Goal: Task Accomplishment & Management: Manage account settings

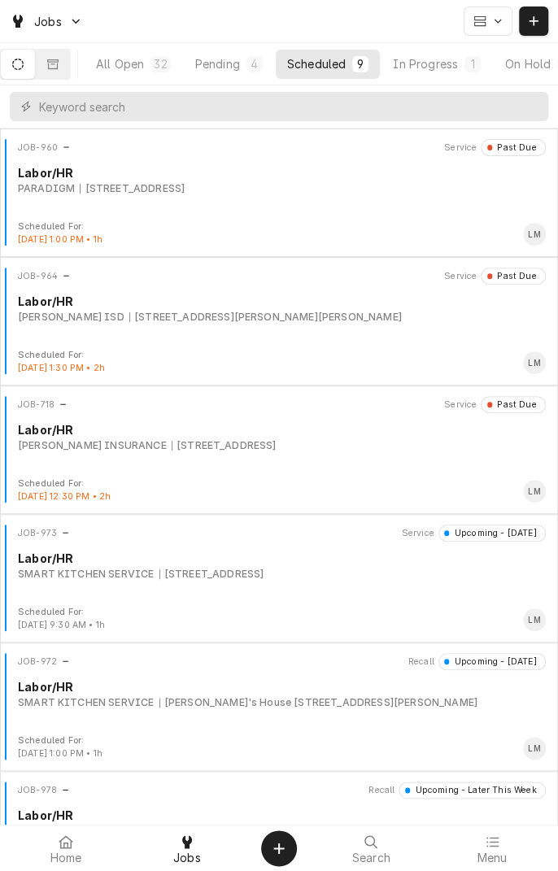
scroll to position [0, 155]
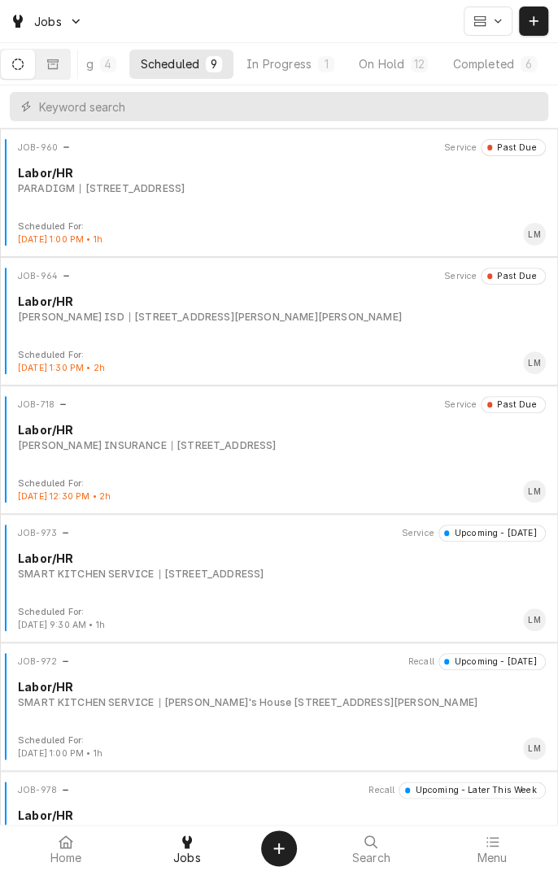
click at [384, 68] on div "On Hold" at bounding box center [382, 63] width 46 height 17
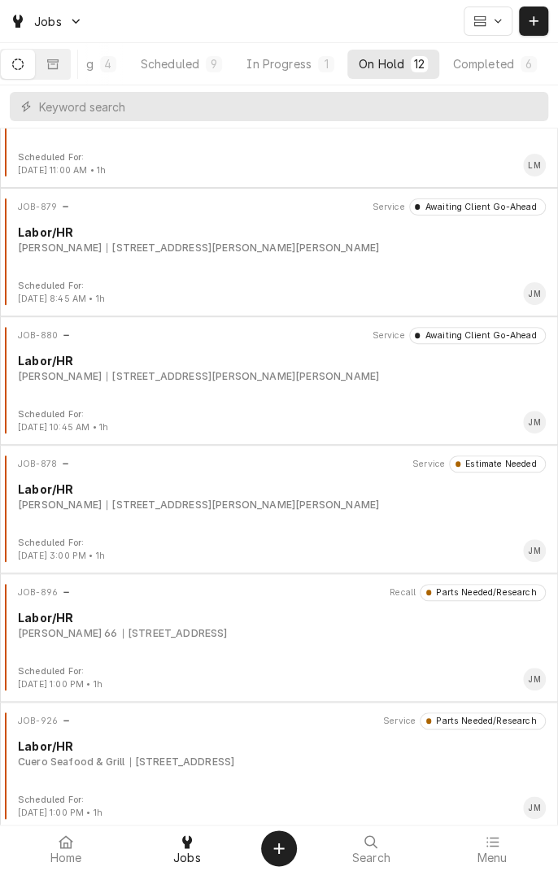
scroll to position [0, 0]
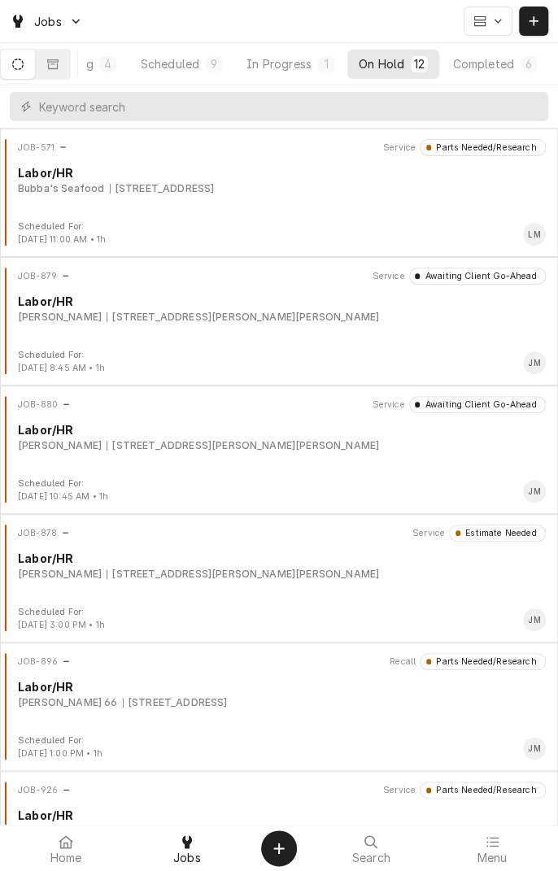
click at [267, 459] on div "JOB-880 Service Awaiting Client Go-Ahead Labor/HR Butler, Lawrence 1700 Vasbind…" at bounding box center [279, 436] width 545 height 81
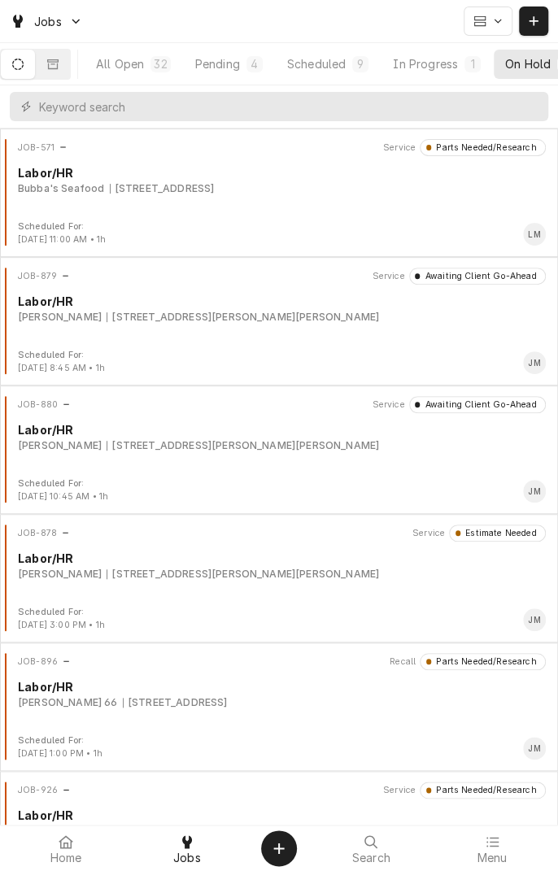
scroll to position [845, 0]
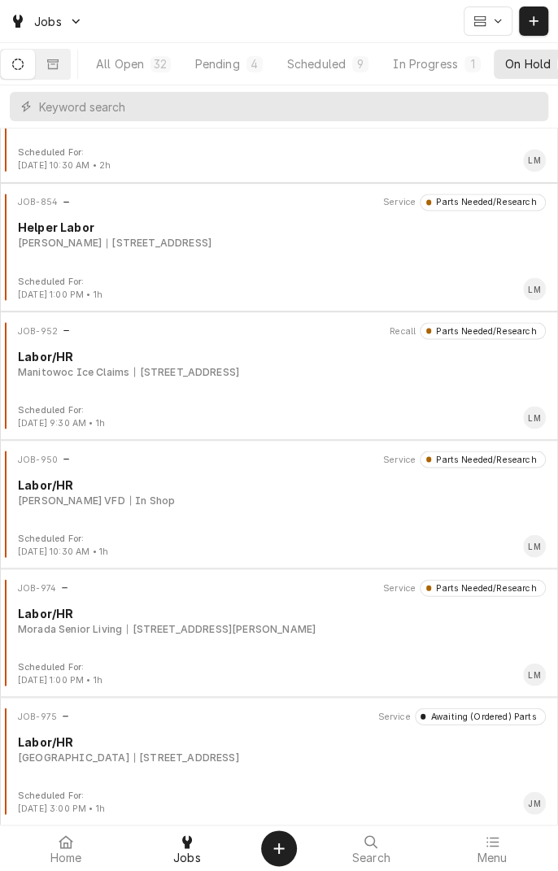
click at [213, 745] on div "Labor/HR" at bounding box center [282, 741] width 528 height 17
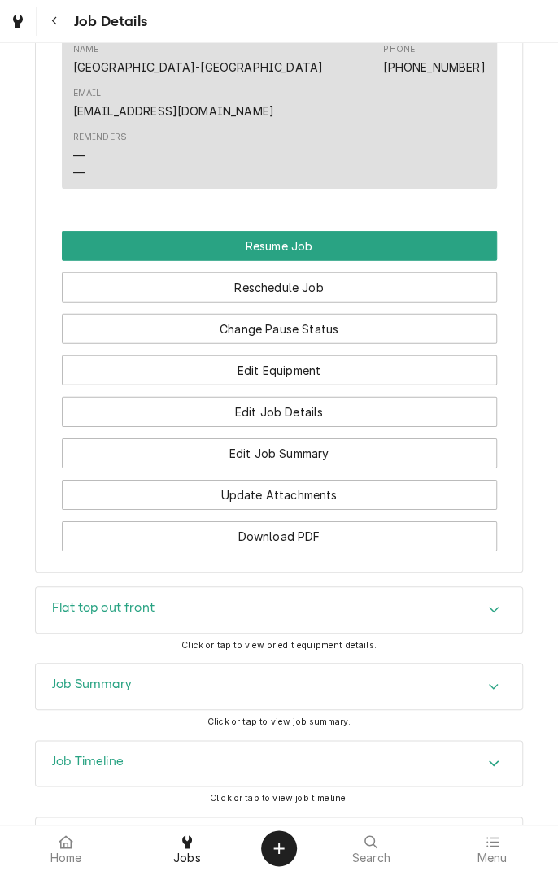
scroll to position [1380, 0]
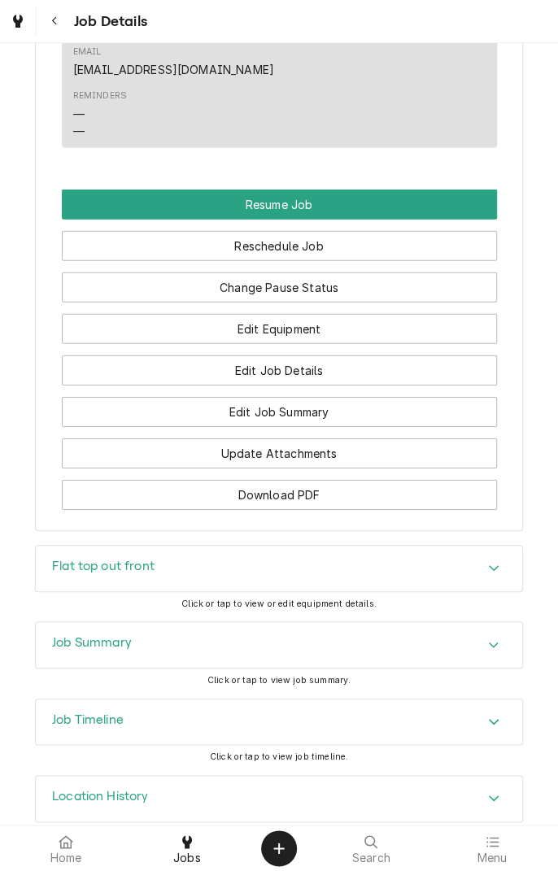
click at [248, 546] on div "Flat top out front" at bounding box center [279, 569] width 486 height 46
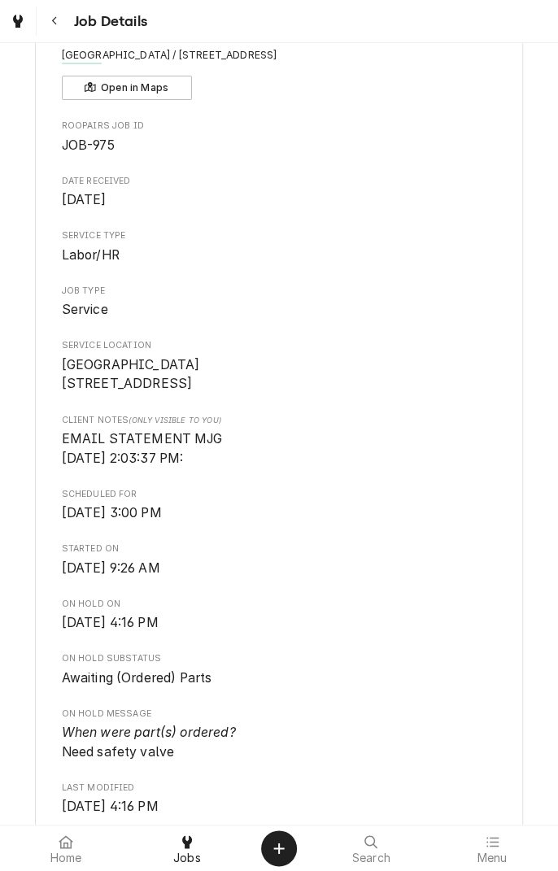
scroll to position [0, 0]
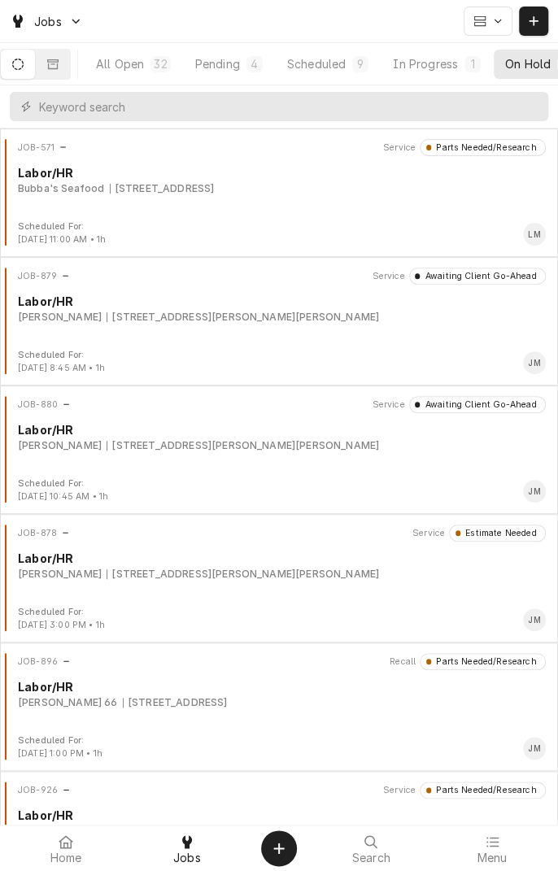
click at [144, 56] on div "All Open" at bounding box center [120, 63] width 48 height 17
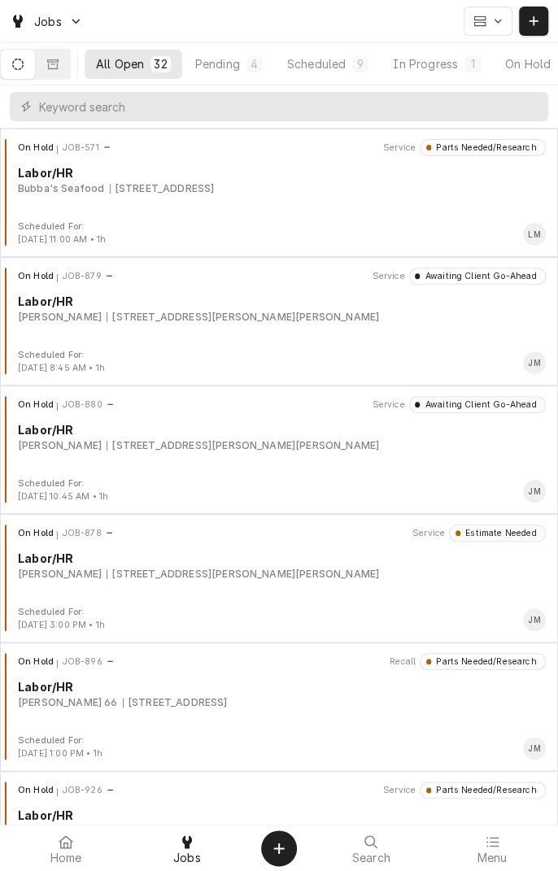
click at [229, 55] on div "Pending" at bounding box center [217, 63] width 45 height 17
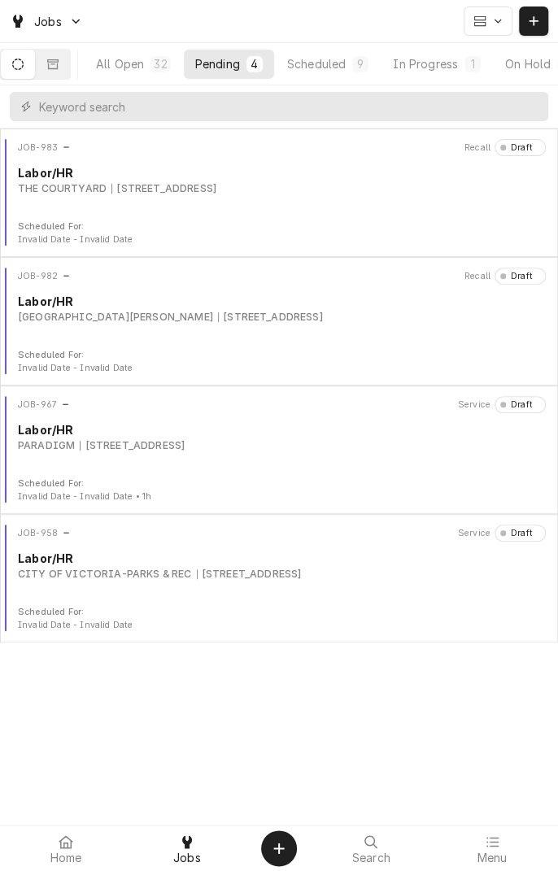
click at [335, 61] on div "Scheduled" at bounding box center [316, 63] width 59 height 17
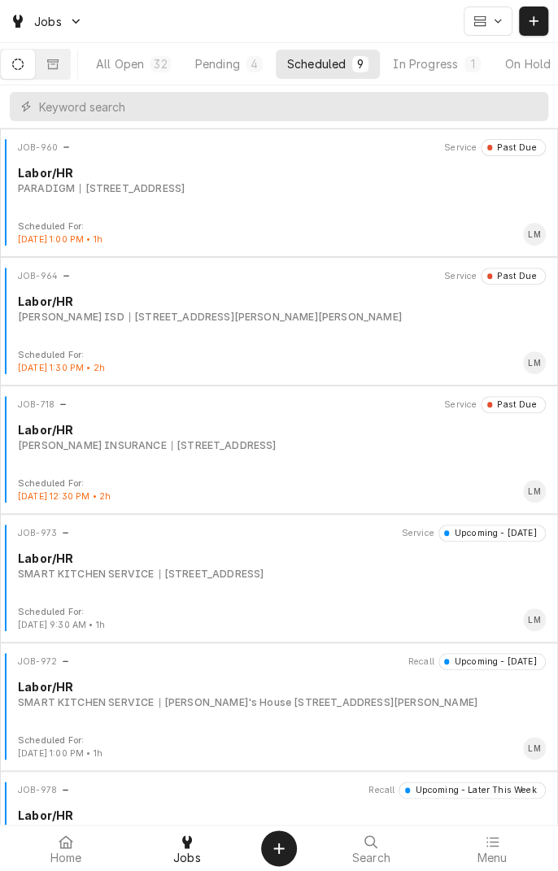
click at [448, 62] on div "In Progress" at bounding box center [425, 63] width 65 height 17
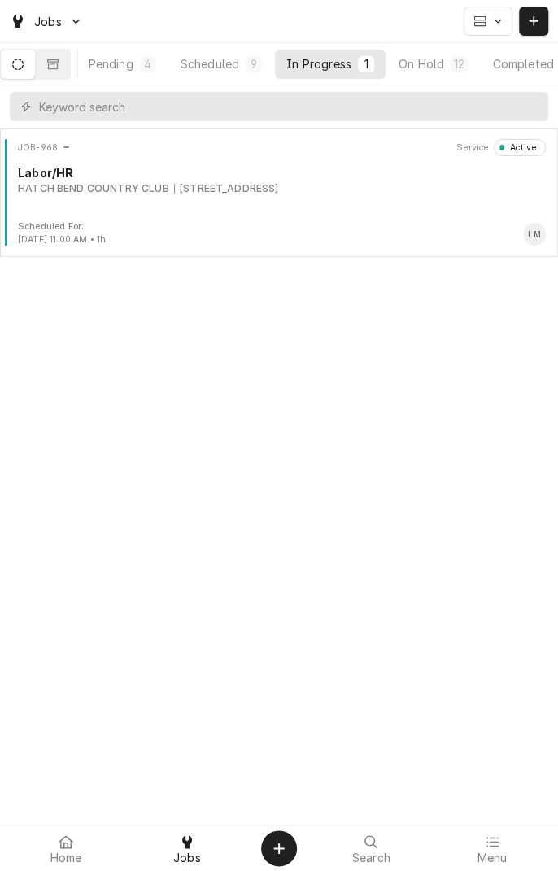
scroll to position [0, 155]
click at [397, 54] on button "On Hold 12" at bounding box center [393, 64] width 92 height 29
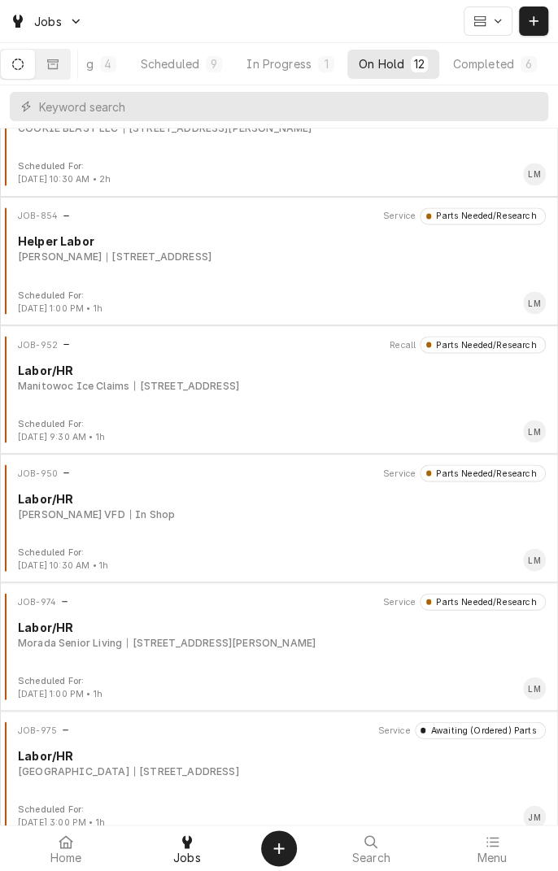
scroll to position [845, 0]
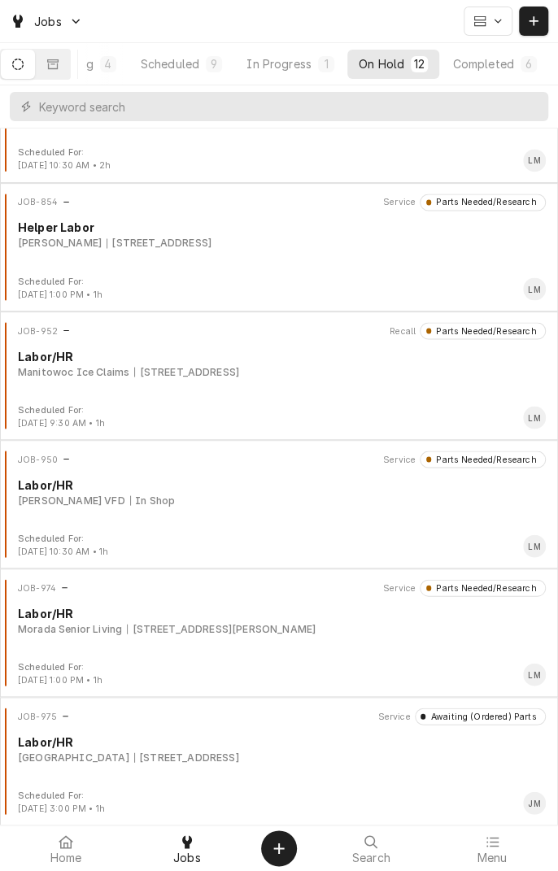
click at [239, 758] on div "2705 Houston Hwy, Victoria, TX 77901" at bounding box center [186, 757] width 105 height 15
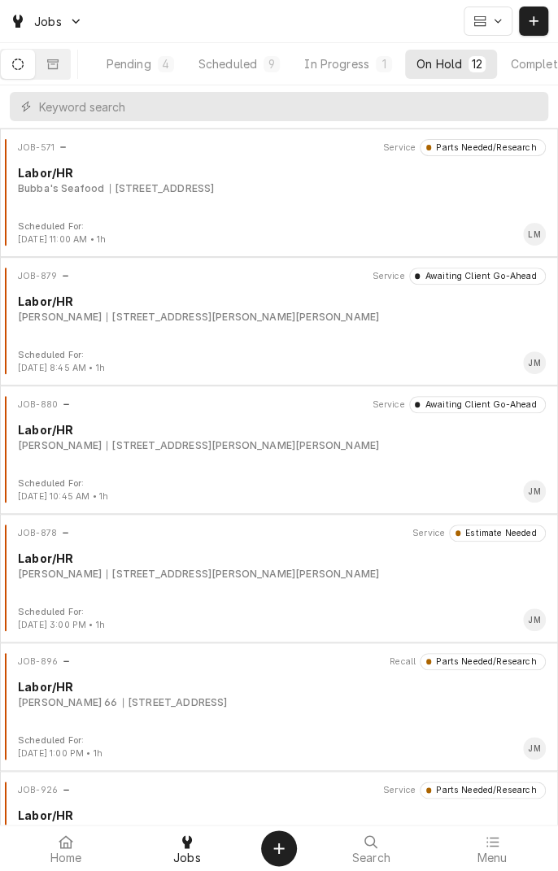
scroll to position [0, 155]
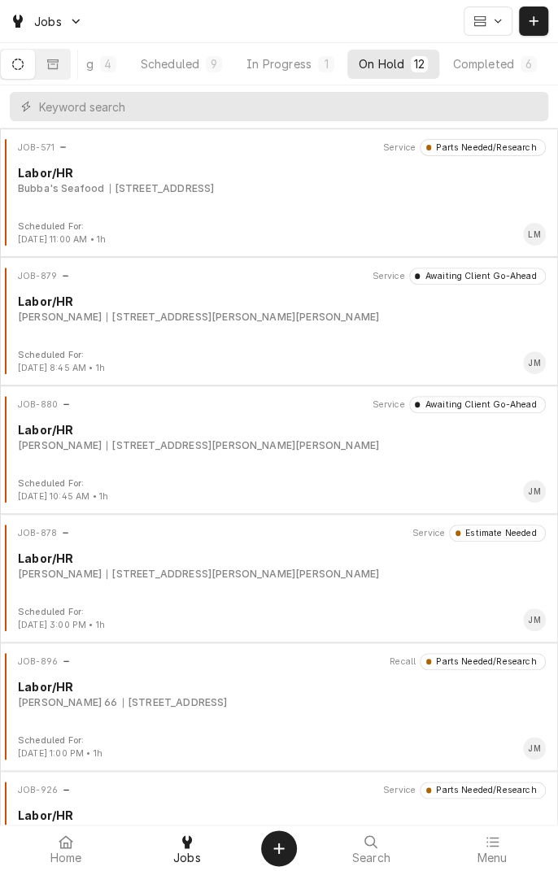
click at [497, 65] on div "Completed" at bounding box center [482, 63] width 61 height 17
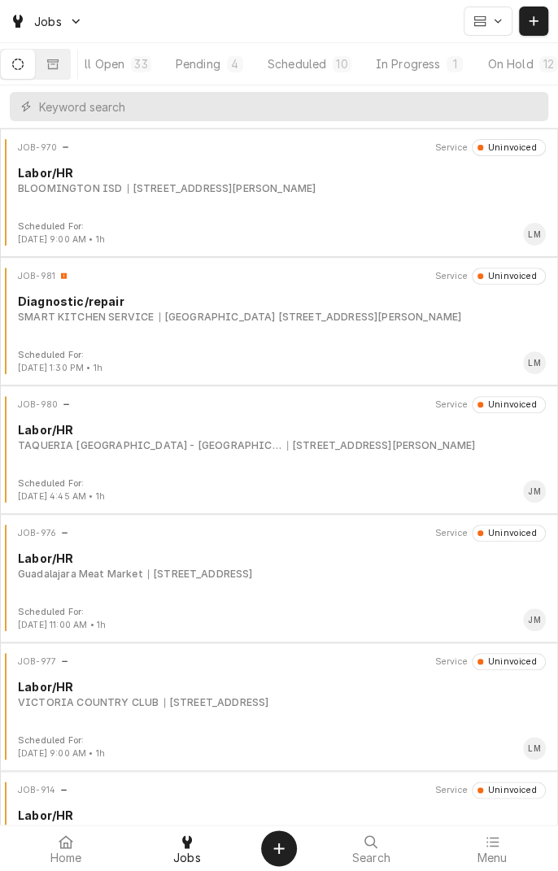
scroll to position [0, 0]
click at [335, 65] on div "Scheduled" at bounding box center [316, 63] width 59 height 17
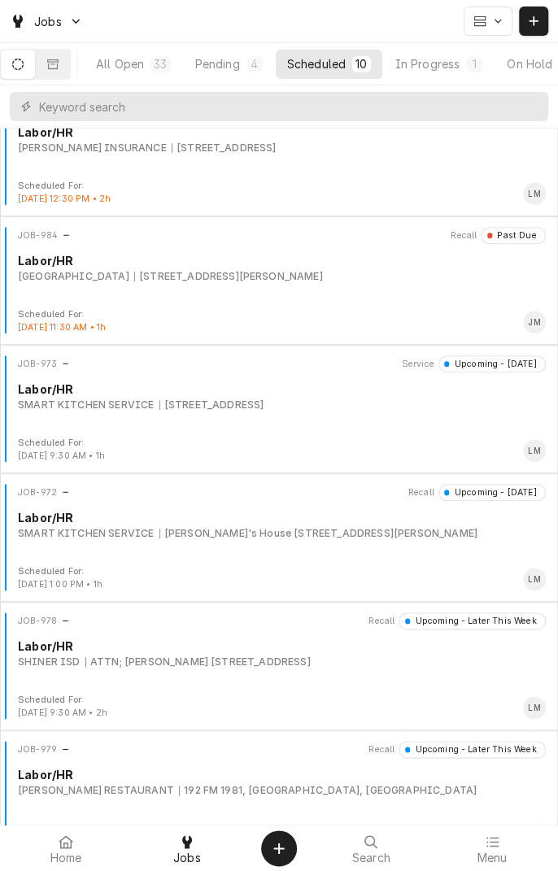
scroll to position [295, 0]
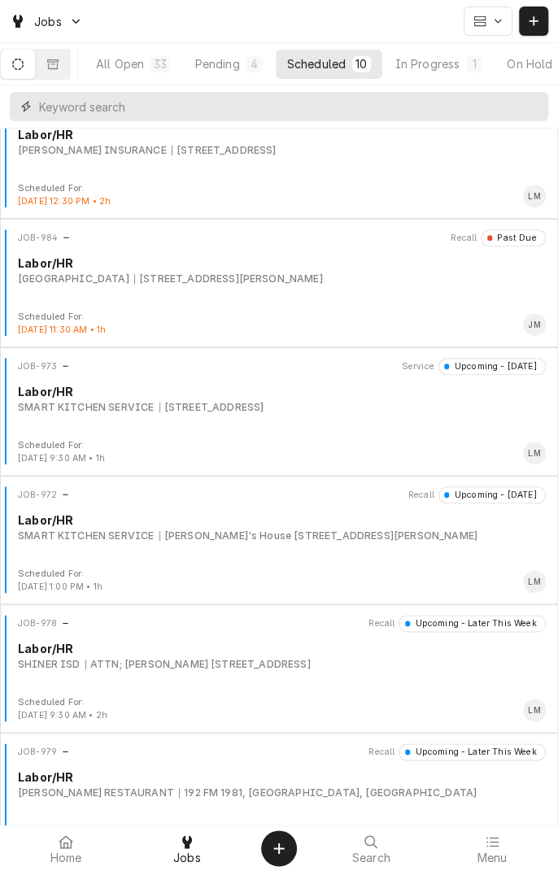
click at [347, 110] on input "Dynamic Content Wrapper" at bounding box center [289, 106] width 501 height 29
type input "948"
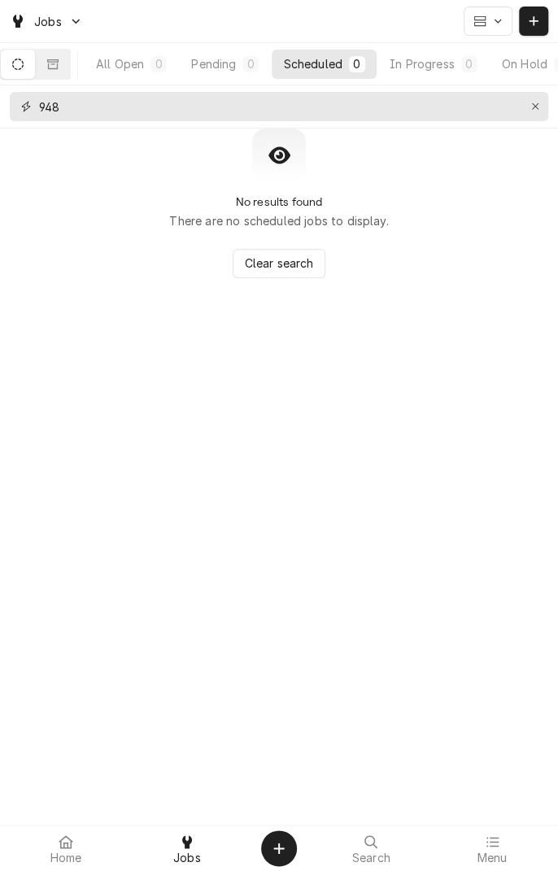
click at [424, 110] on input "948" at bounding box center [278, 106] width 478 height 29
type input "9"
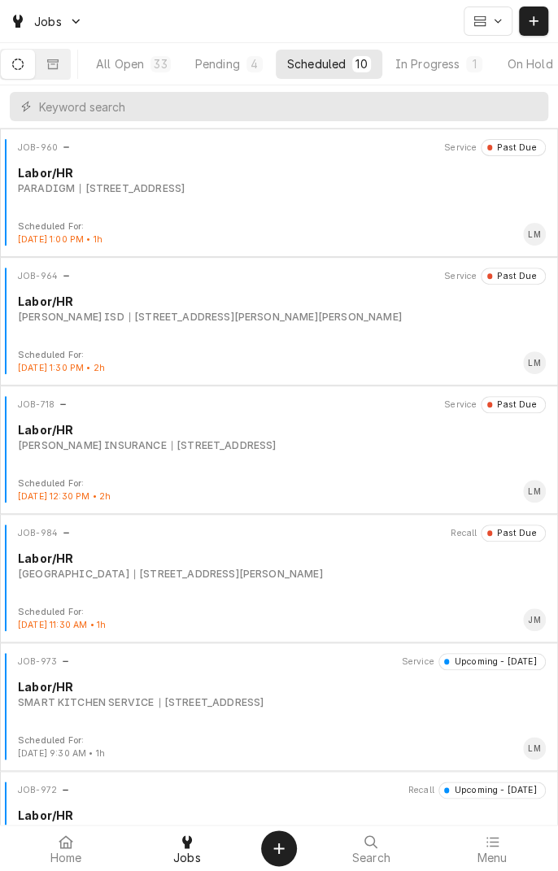
click at [134, 65] on div "All Open" at bounding box center [120, 63] width 48 height 17
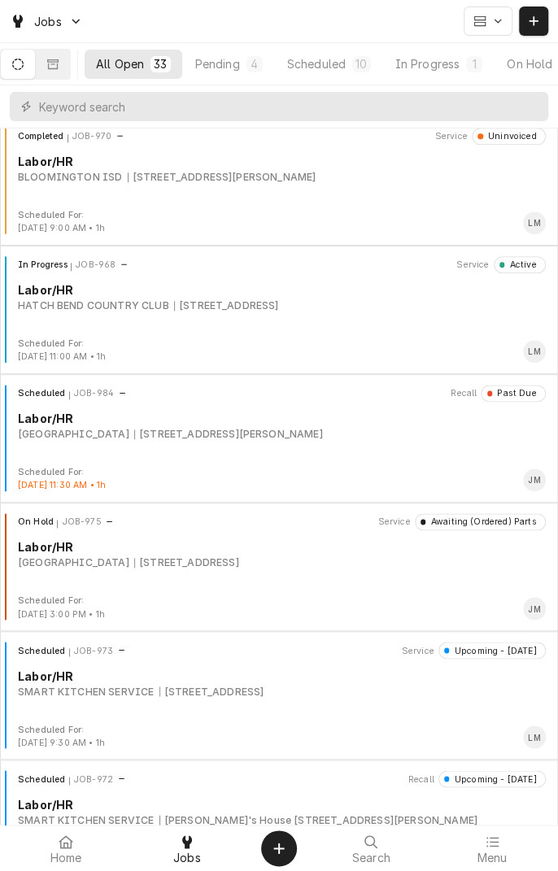
scroll to position [2452, 0]
click at [323, 440] on div "[STREET_ADDRESS][PERSON_NAME]" at bounding box center [228, 436] width 189 height 15
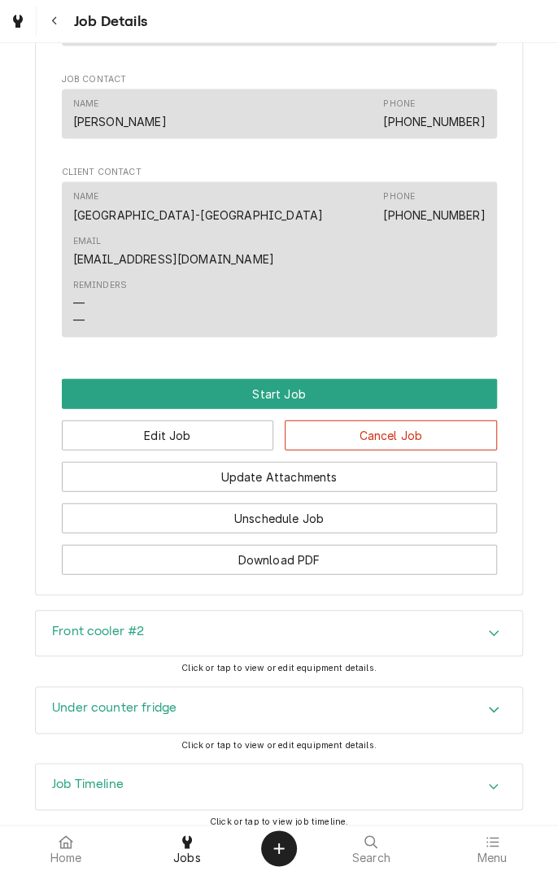
scroll to position [1068, 0]
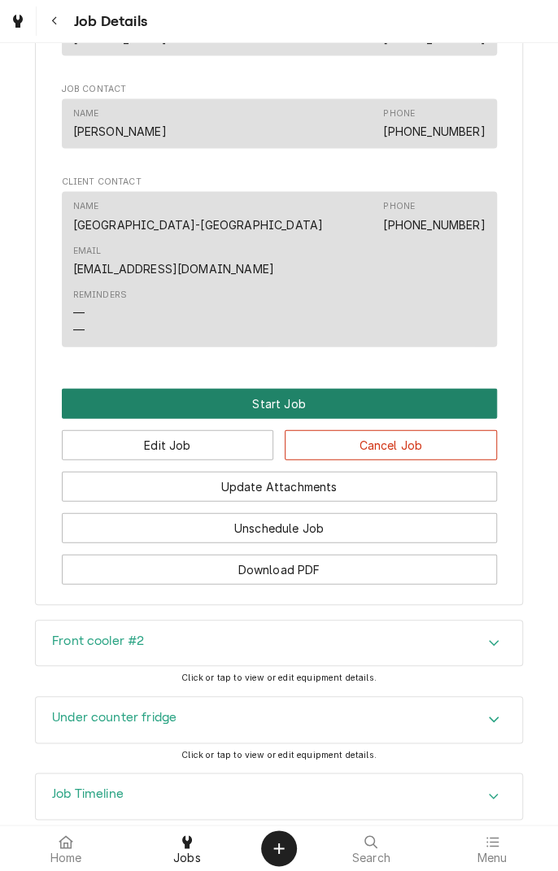
click at [413, 389] on button "Start Job" at bounding box center [279, 404] width 435 height 30
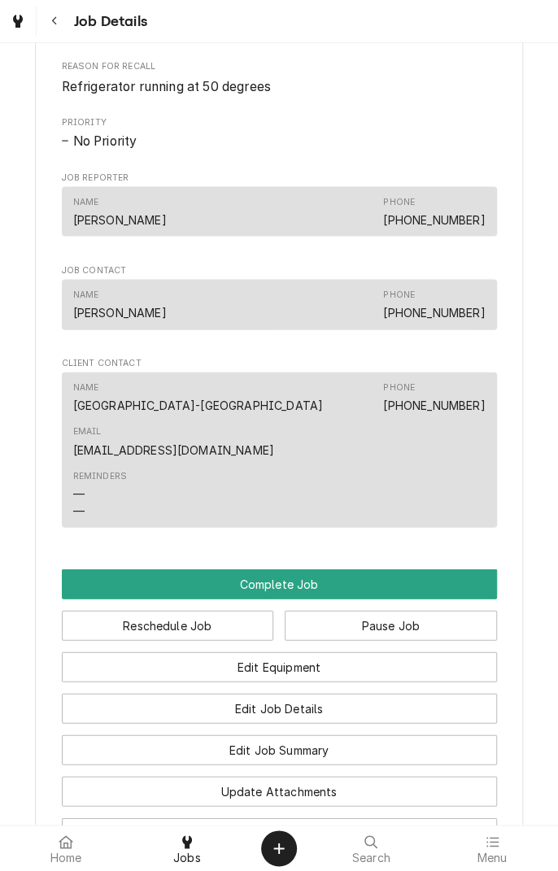
scroll to position [1357, 0]
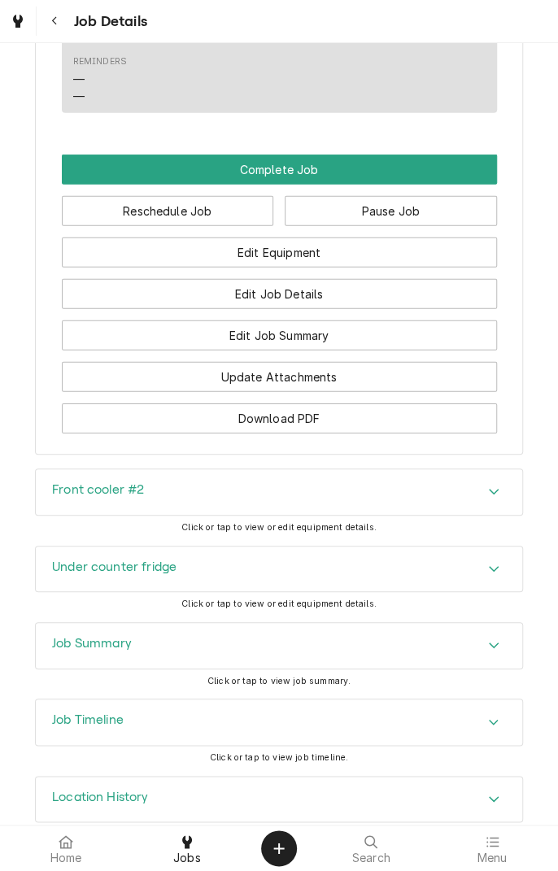
click at [333, 469] on div "Front cooler #2" at bounding box center [279, 492] width 486 height 46
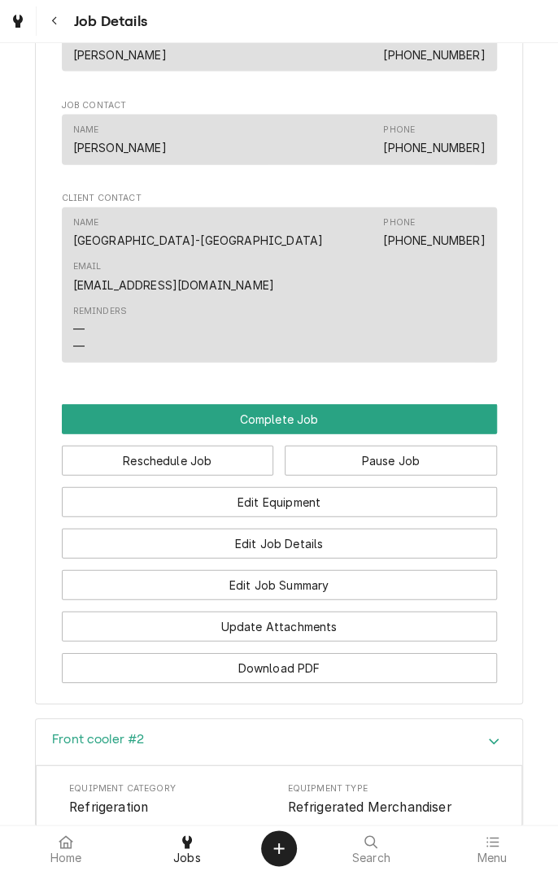
scroll to position [1111, 0]
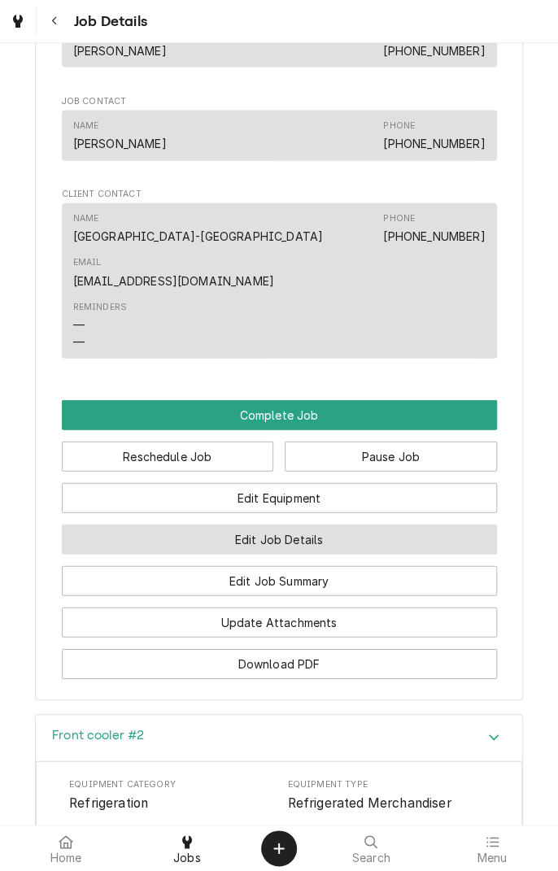
click at [353, 525] on button "Edit Job Details" at bounding box center [279, 540] width 435 height 30
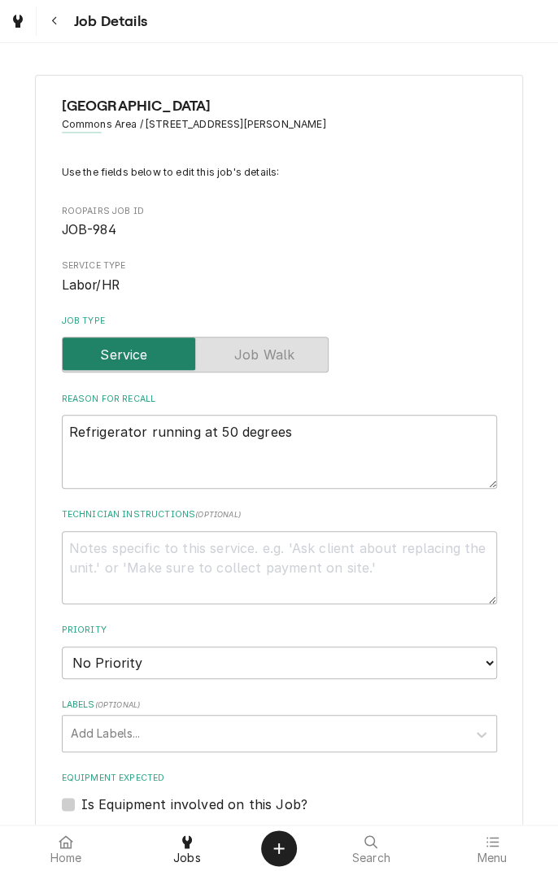
type textarea "x"
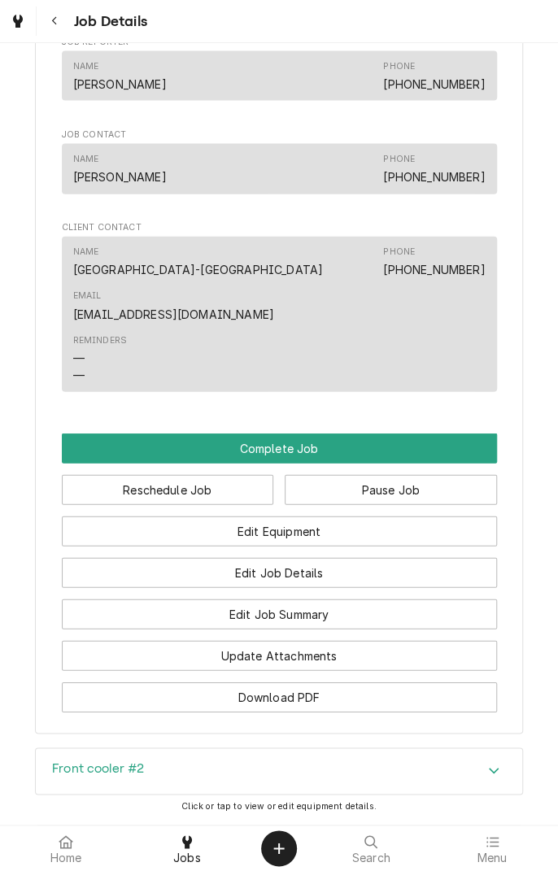
scroll to position [1088, 0]
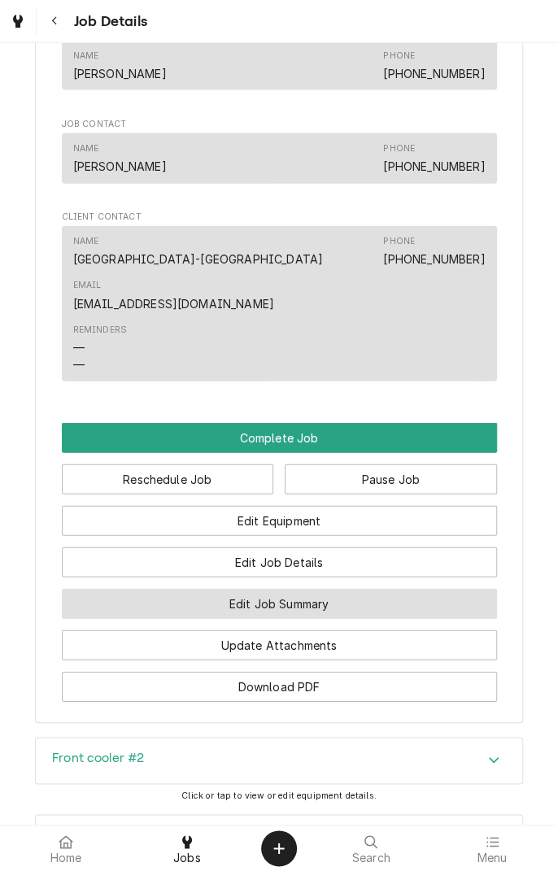
click at [319, 589] on button "Edit Job Summary" at bounding box center [279, 604] width 435 height 30
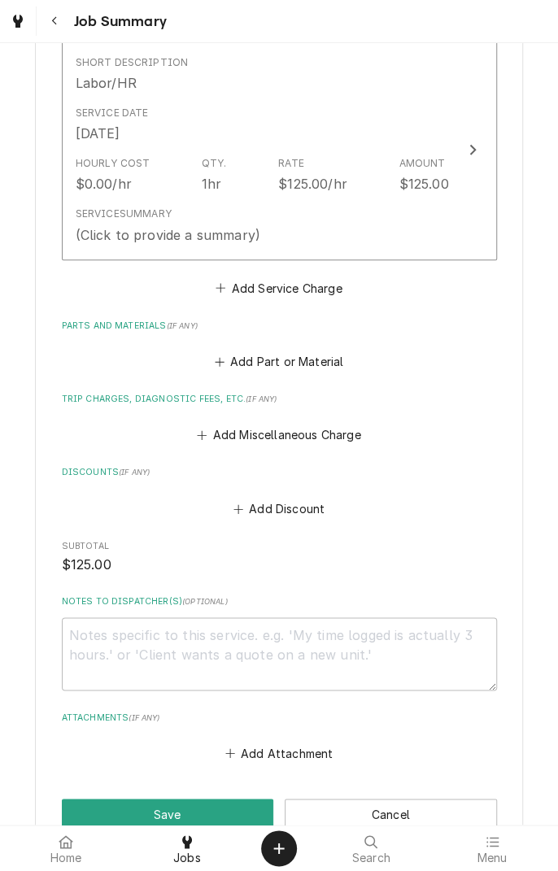
scroll to position [436, 0]
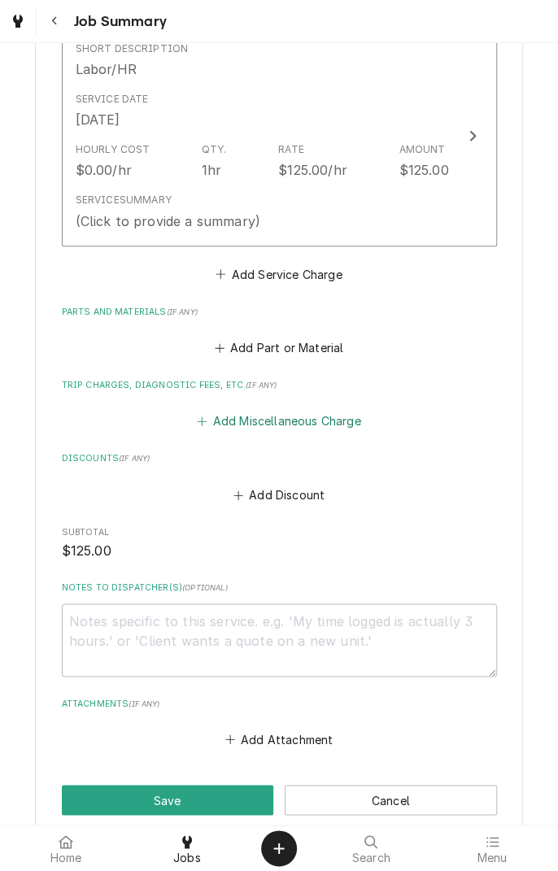
click at [323, 430] on button "Add Miscellaneous Charge" at bounding box center [278, 421] width 169 height 23
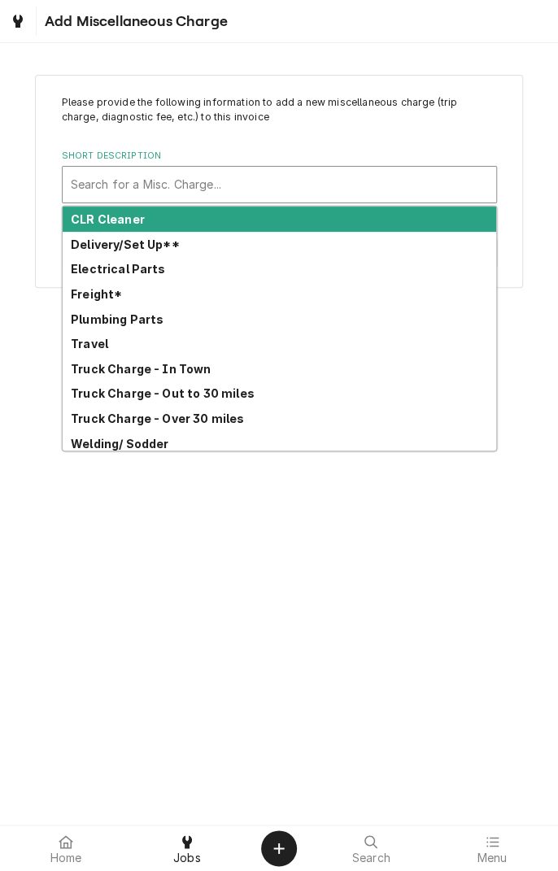
click at [104, 297] on strong "Freight*" at bounding box center [96, 294] width 51 height 14
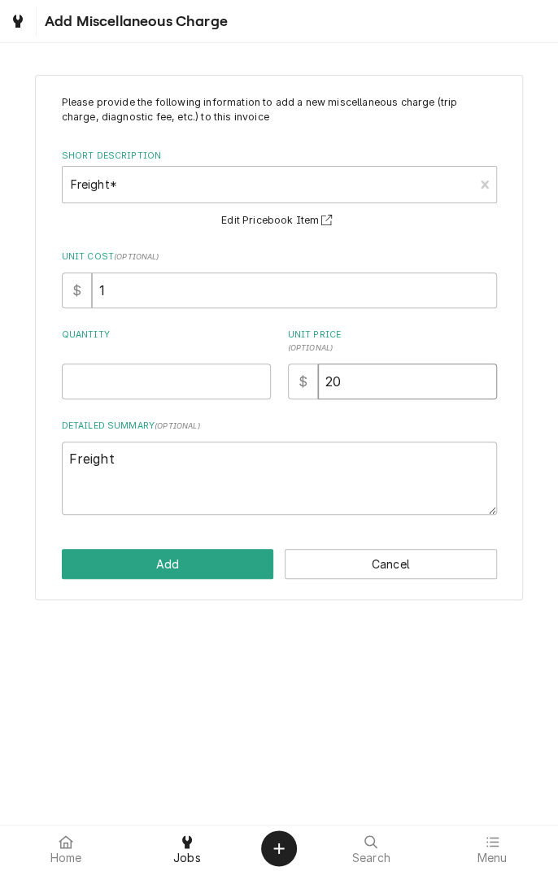
click at [420, 387] on input "20" at bounding box center [407, 382] width 179 height 36
type textarea "x"
type input "2"
type textarea "x"
type input "25"
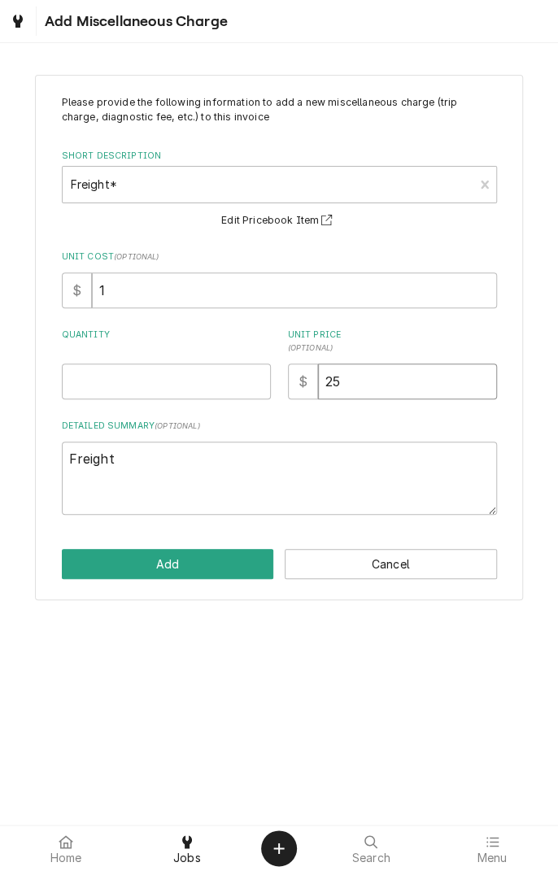
type textarea "x"
type input "25"
click at [197, 381] on input "Quantity" at bounding box center [166, 382] width 209 height 36
type textarea "x"
type input "1"
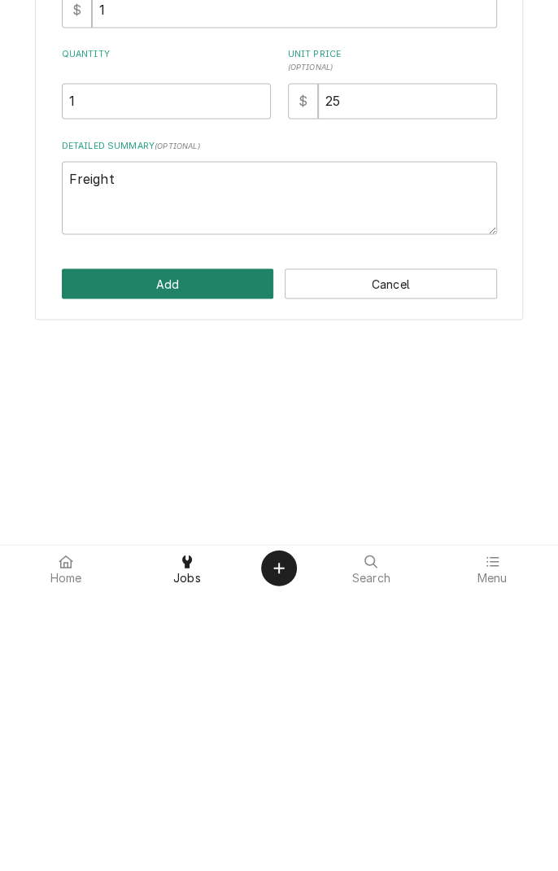
click at [213, 560] on button "Add" at bounding box center [168, 564] width 212 height 30
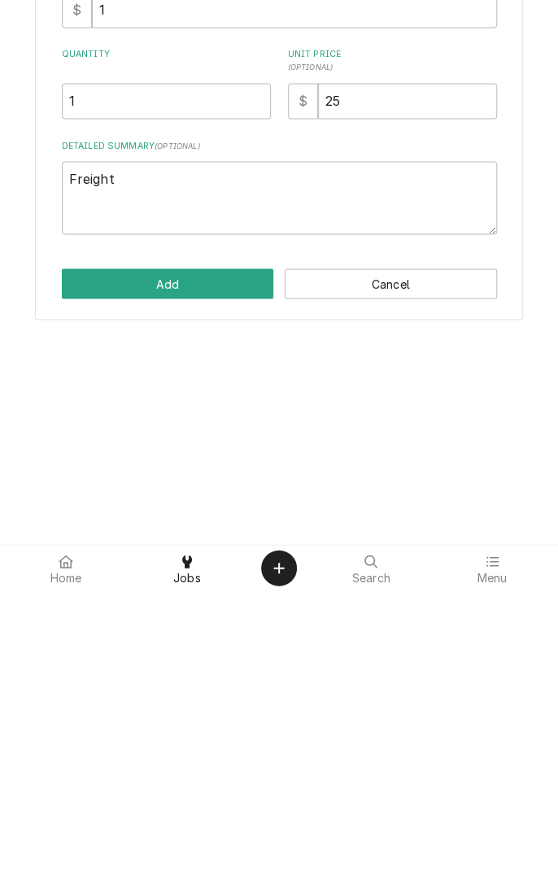
type textarea "x"
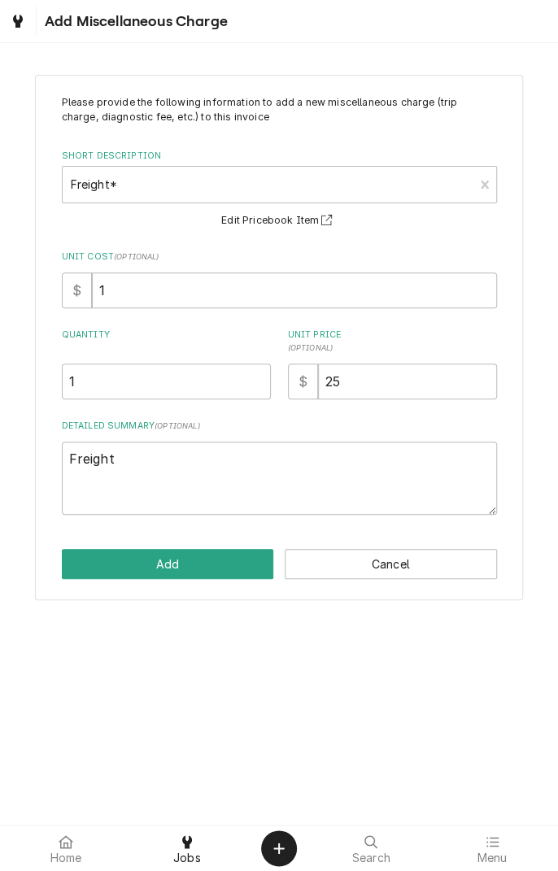
scroll to position [436, 0]
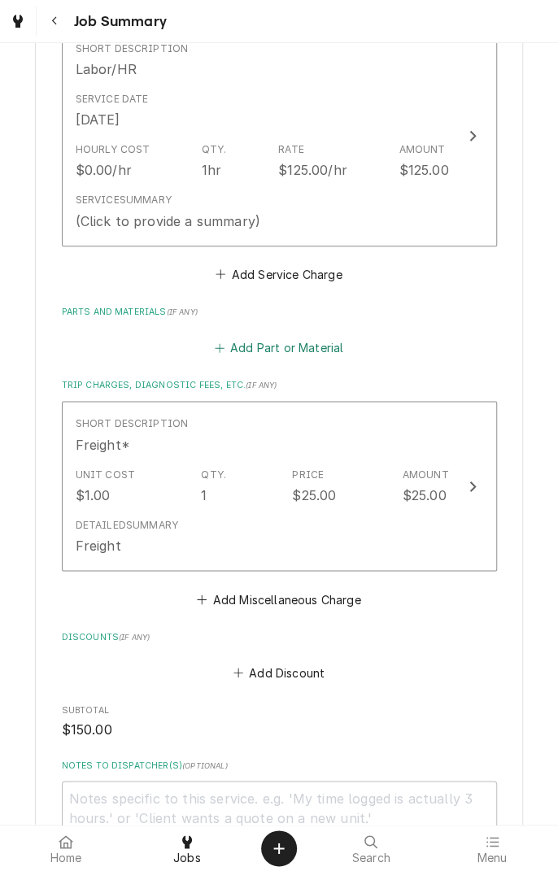
click at [313, 350] on button "Add Part or Material" at bounding box center [278, 348] width 134 height 23
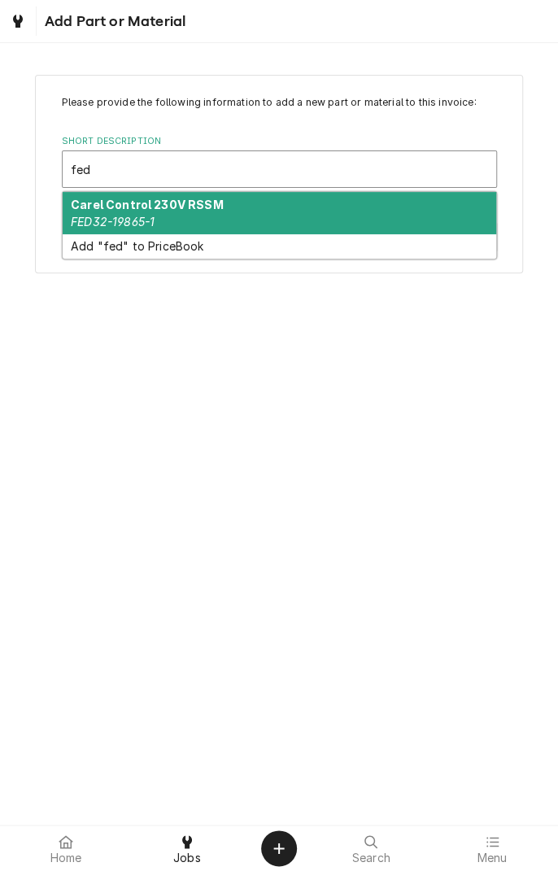
click at [179, 212] on div "Carel Control 230V RSSM FED32-19865-1" at bounding box center [280, 213] width 434 height 42
type input "fed"
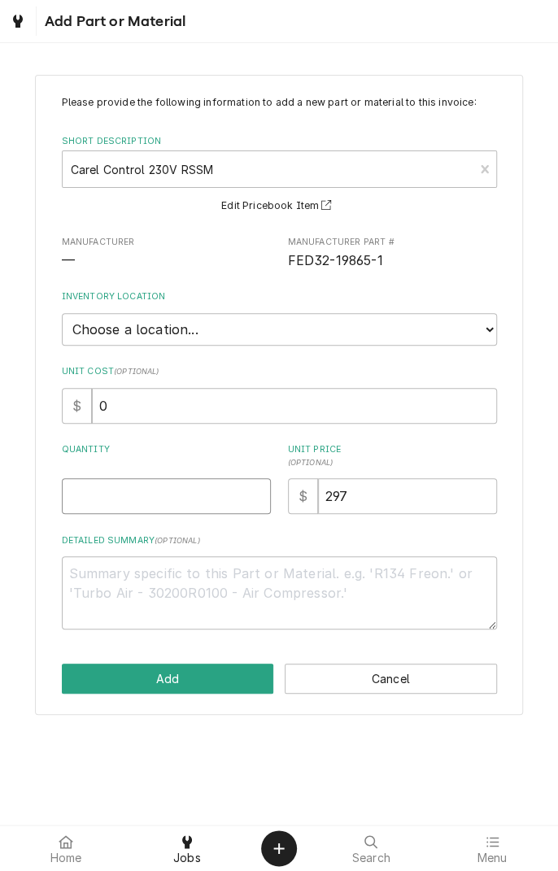
click at [178, 498] on input "Quantity" at bounding box center [166, 496] width 209 height 36
type textarea "x"
type input "1"
type textarea "x"
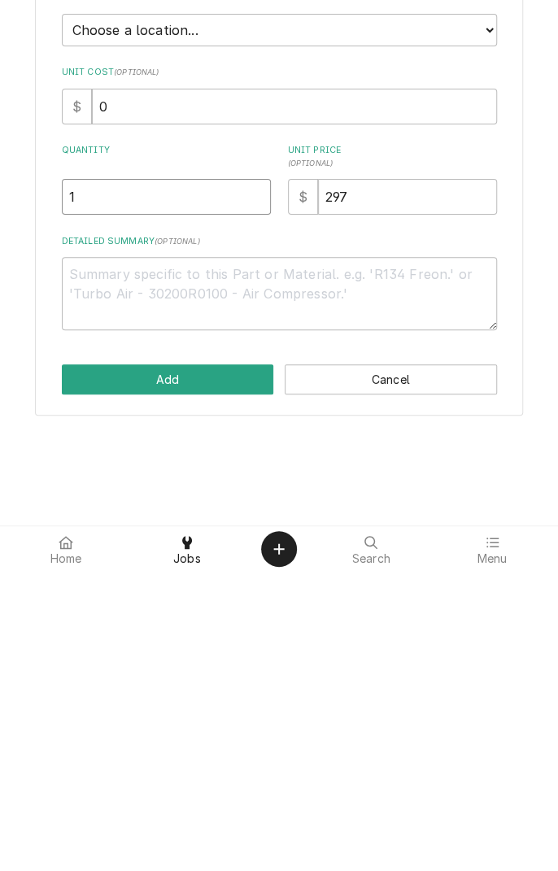
type input "1"
click at [242, 579] on textarea "Detailed Summary ( optional )" at bounding box center [279, 592] width 435 height 73
type textarea "x"
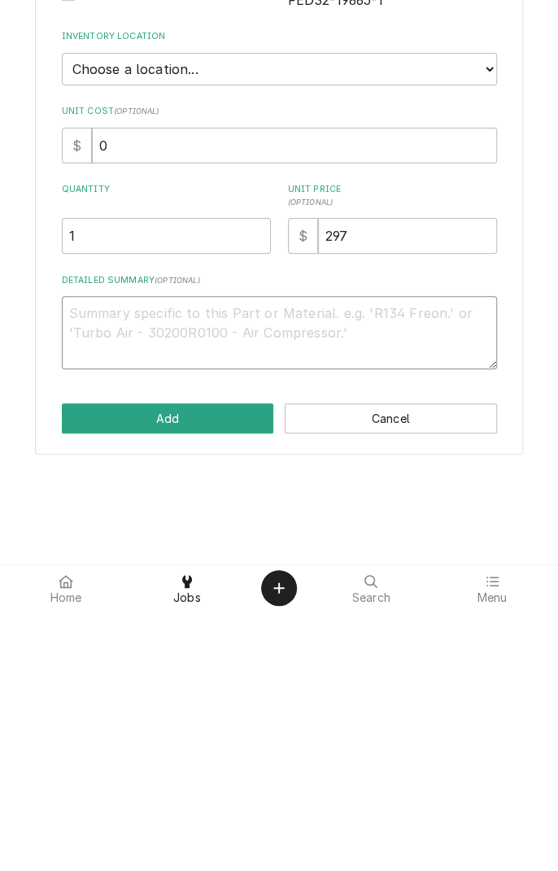
type textarea "C"
type textarea "x"
type textarea "Co"
type textarea "x"
type textarea "Con"
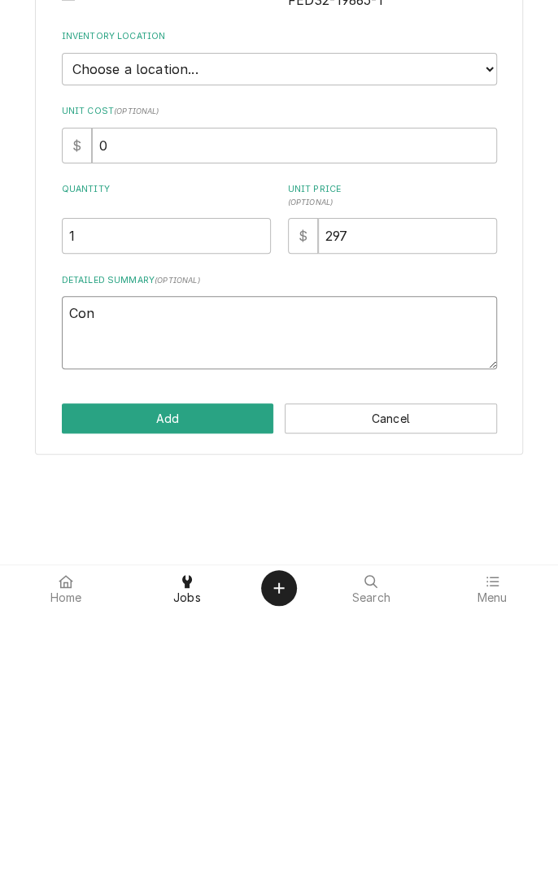
type textarea "x"
type textarea "Cont"
type textarea "x"
type textarea "Controller"
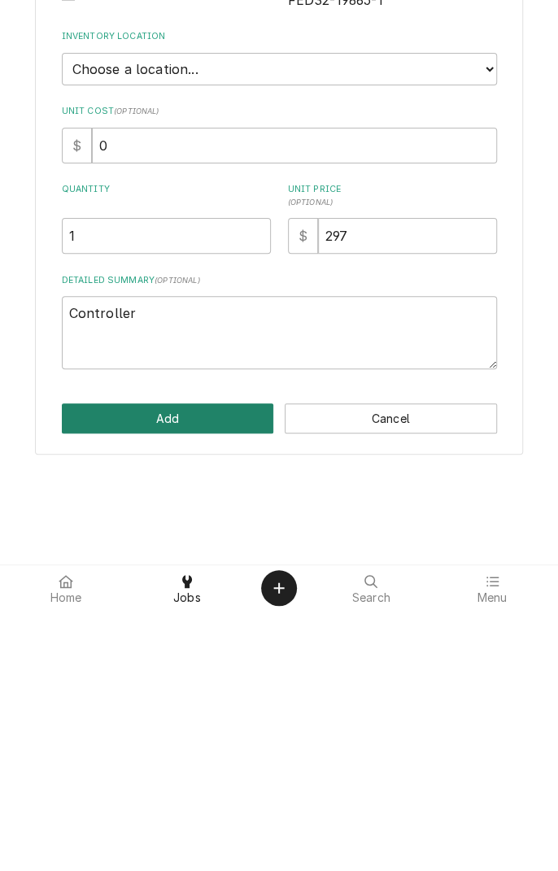
click at [204, 665] on button "Add" at bounding box center [168, 679] width 212 height 30
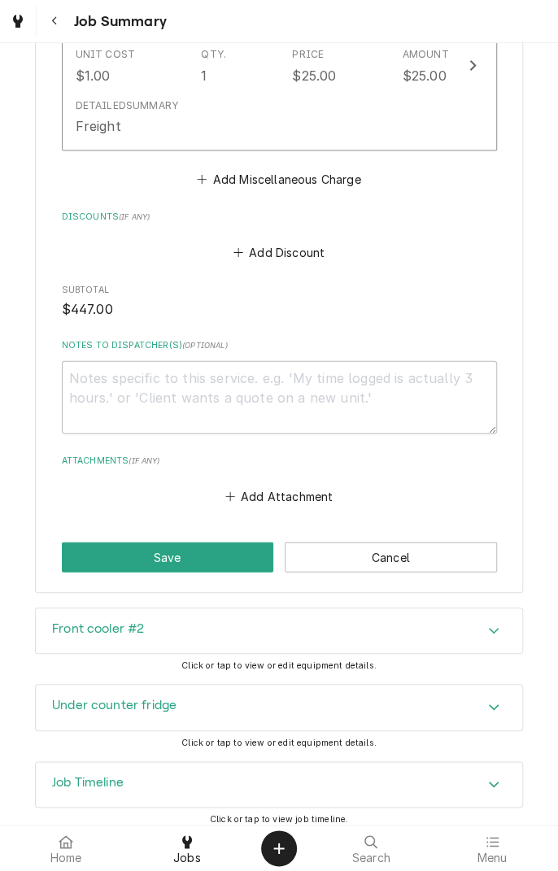
scroll to position [1095, 0]
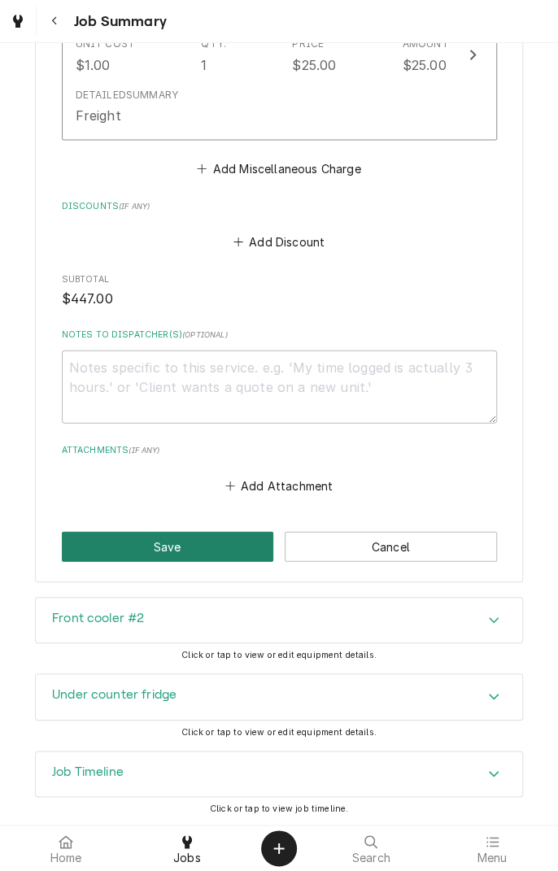
click at [216, 549] on button "Save" at bounding box center [168, 547] width 212 height 30
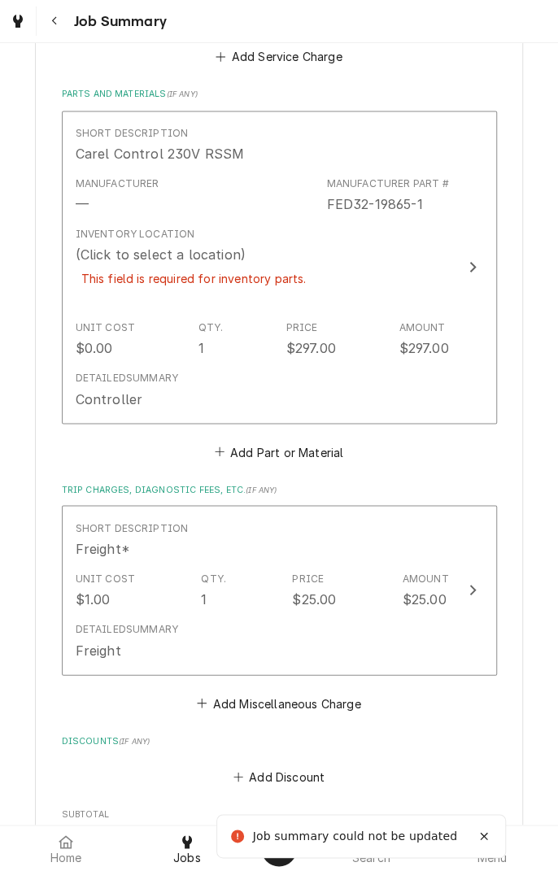
scroll to position [704, 0]
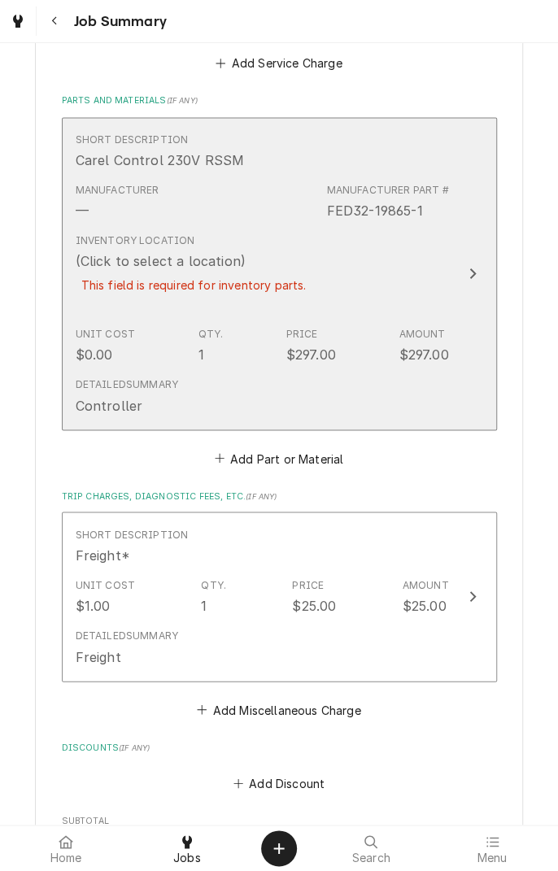
click at [245, 274] on div "This field is required for inventory parts." at bounding box center [194, 285] width 237 height 28
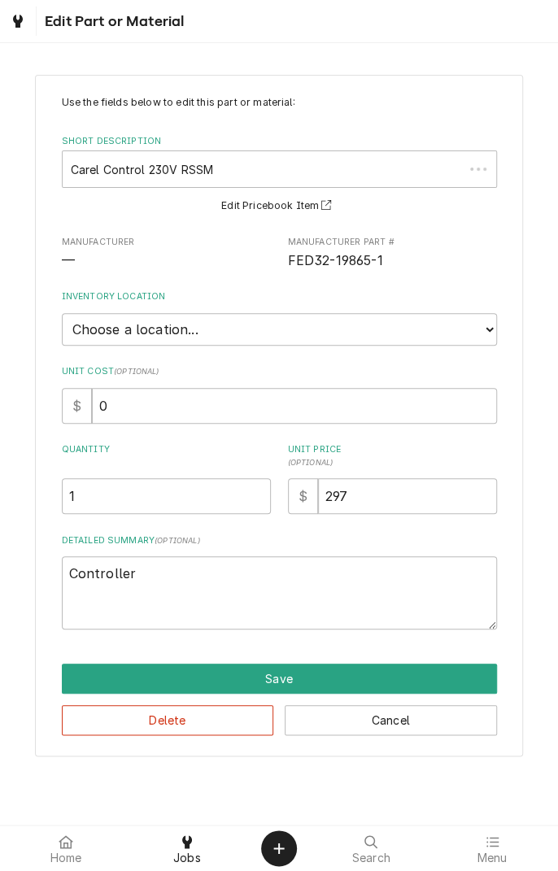
type textarea "x"
click at [275, 321] on select "Choose a location... Gino's Truck Jason's Truck Skips Service Warehouse" at bounding box center [279, 329] width 435 height 33
select select "172"
click at [62, 313] on select "Choose a location... Gino's Truck Jason's Truck Skips Service Warehouse" at bounding box center [279, 329] width 435 height 33
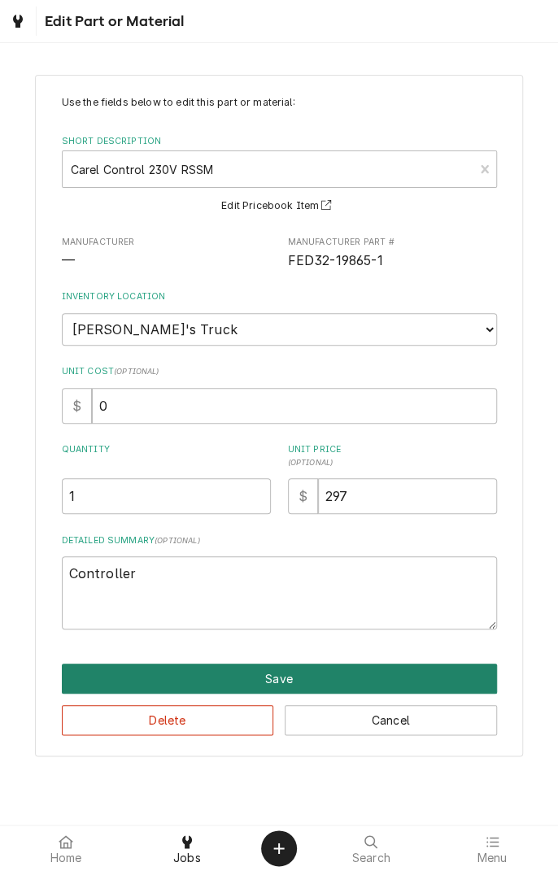
click at [296, 674] on button "Save" at bounding box center [279, 679] width 435 height 30
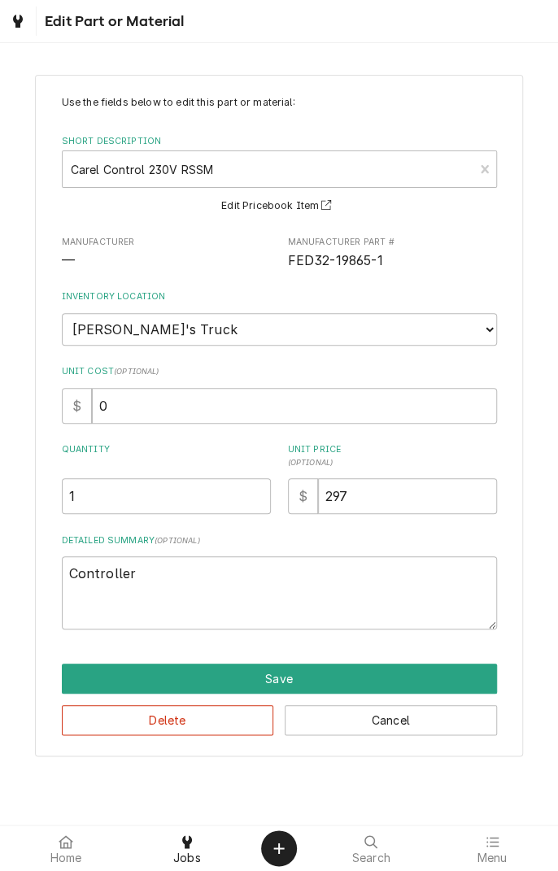
scroll to position [704, 0]
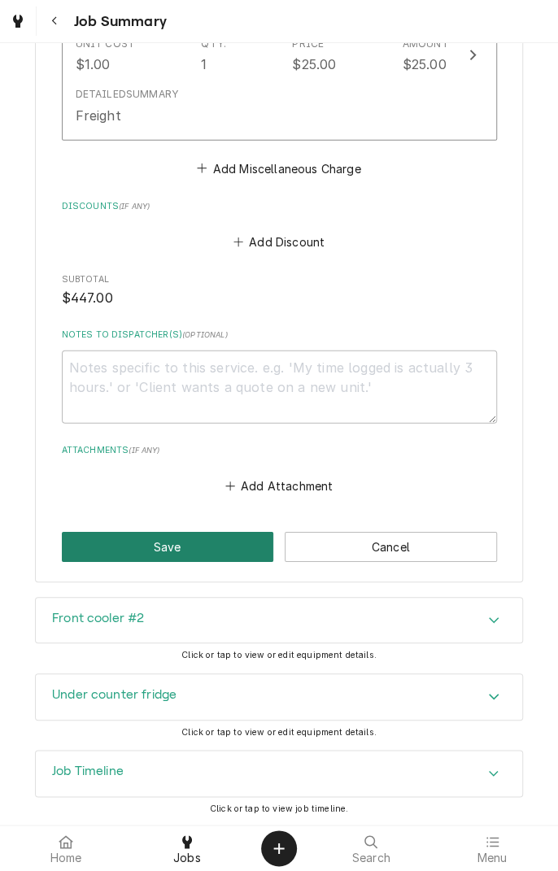
click at [216, 539] on button "Save" at bounding box center [168, 547] width 212 height 30
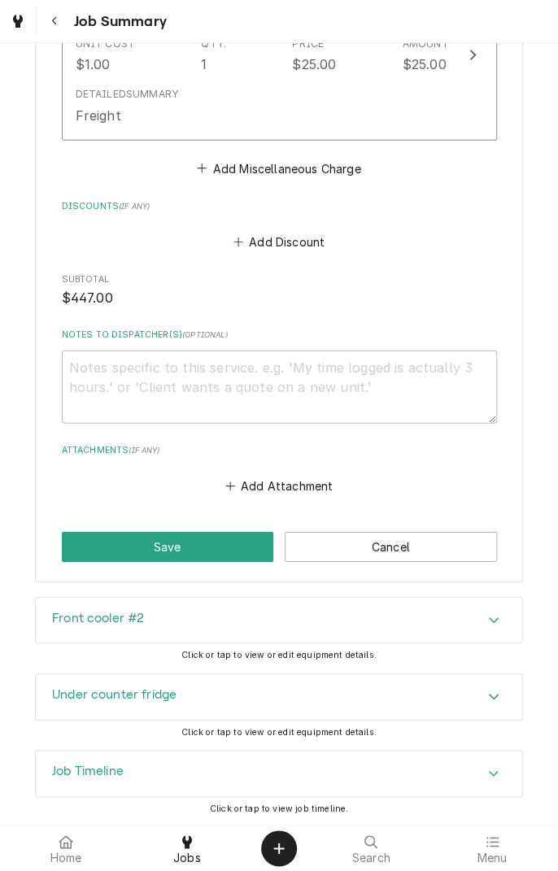
scroll to position [1188, 0]
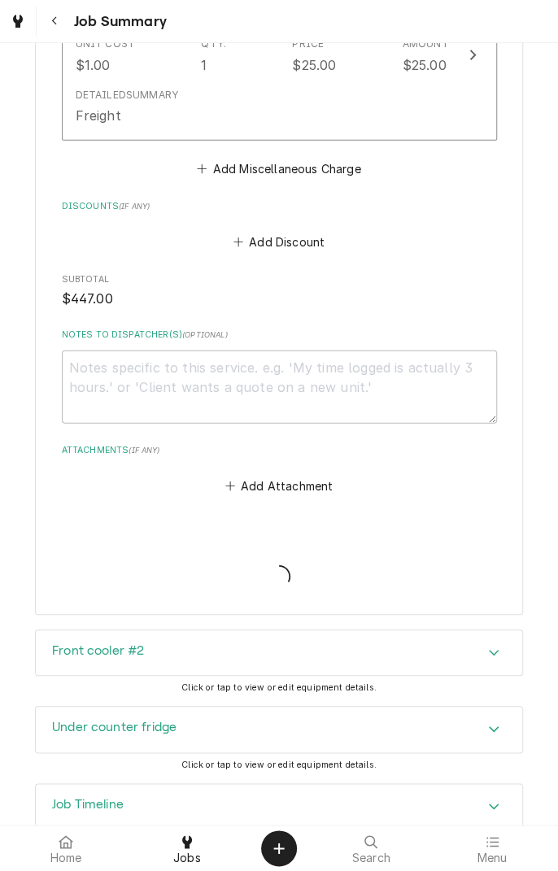
type textarea "x"
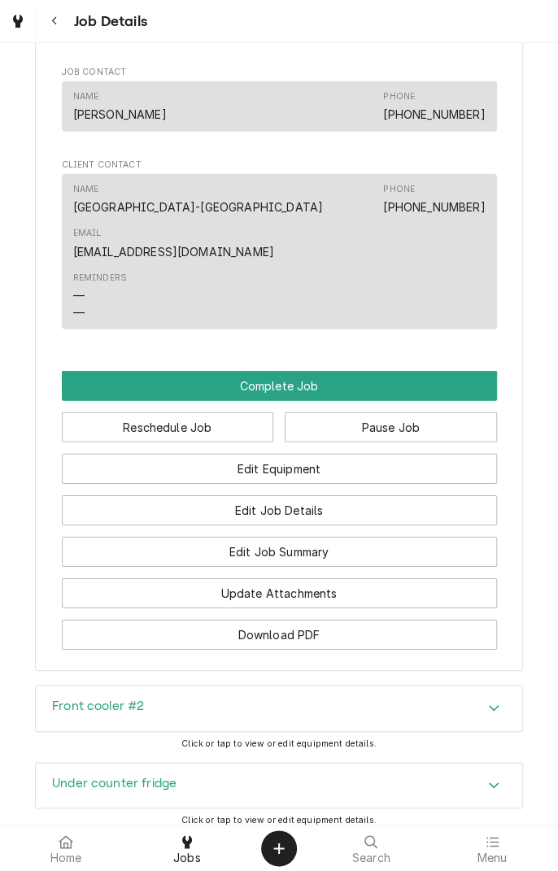
scroll to position [1485, 0]
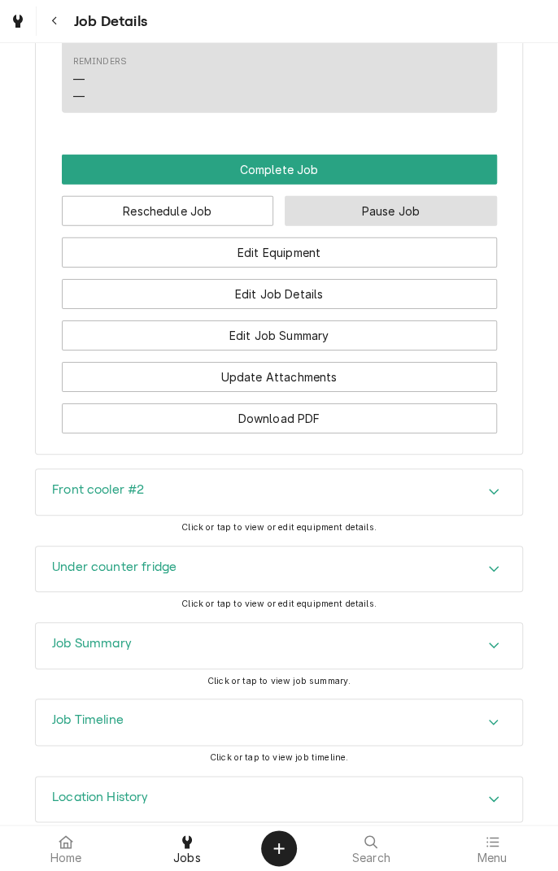
click at [423, 196] on button "Pause Job" at bounding box center [391, 211] width 212 height 30
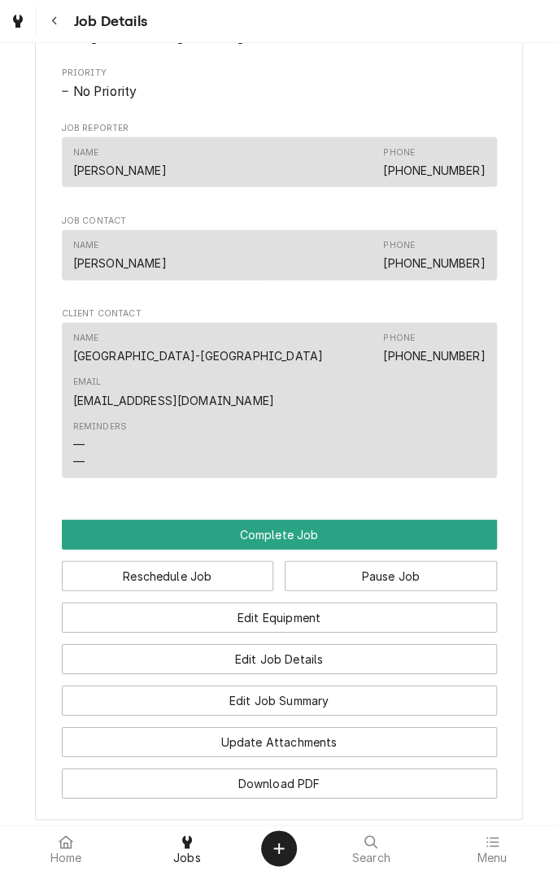
scroll to position [1126, 0]
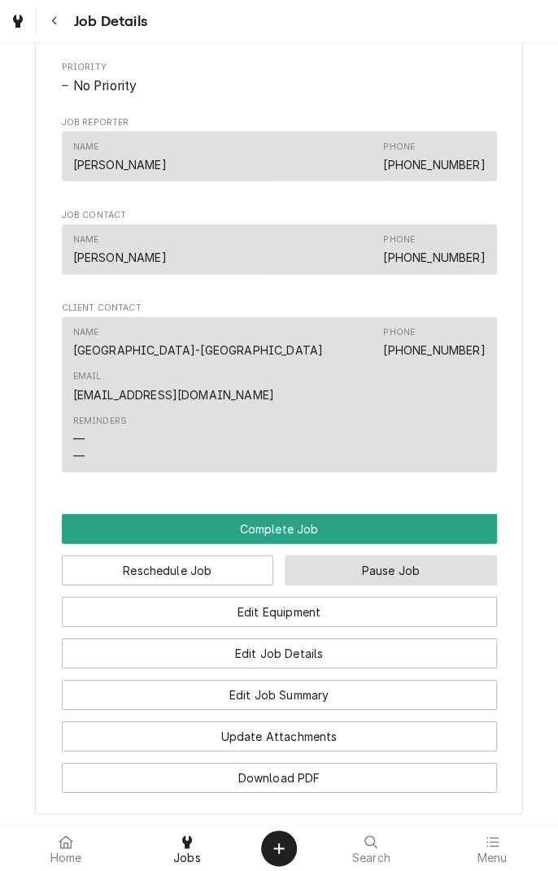
click at [414, 556] on button "Pause Job" at bounding box center [391, 571] width 212 height 30
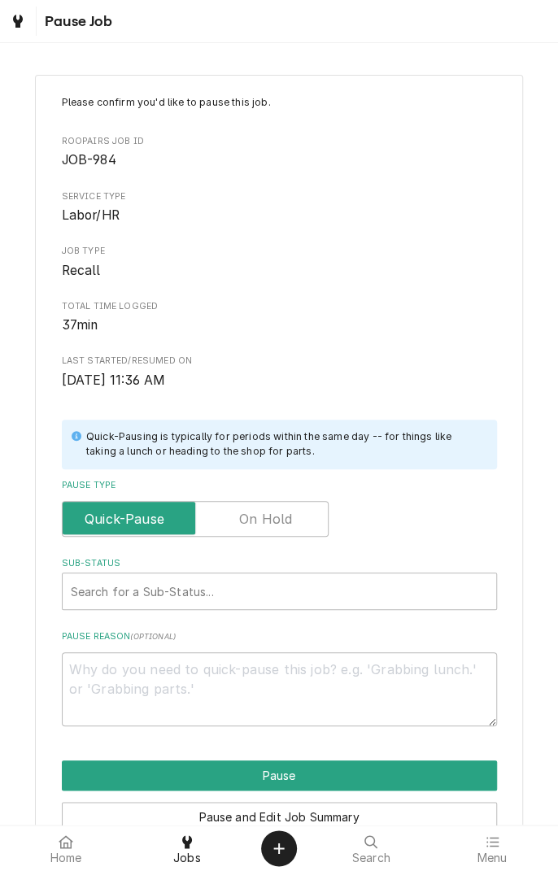
click at [290, 518] on label "Pause Type" at bounding box center [195, 519] width 267 height 36
click at [290, 518] on input "Pause Type" at bounding box center [195, 519] width 252 height 36
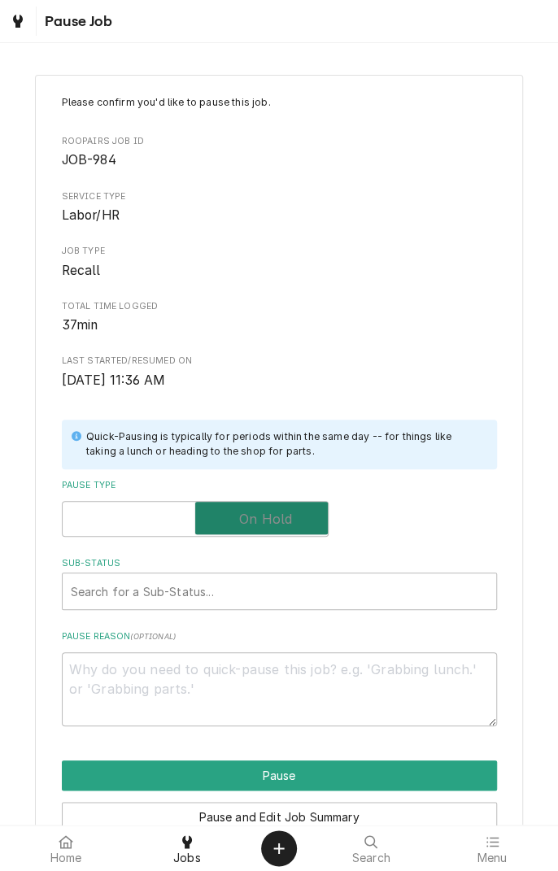
checkbox input "true"
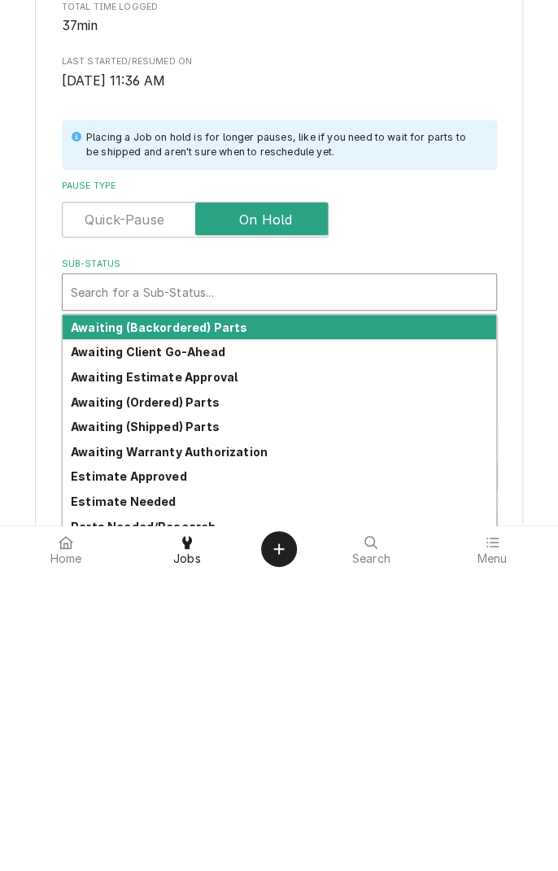
click at [208, 649] on strong "Awaiting Client Go-Ahead" at bounding box center [148, 651] width 155 height 14
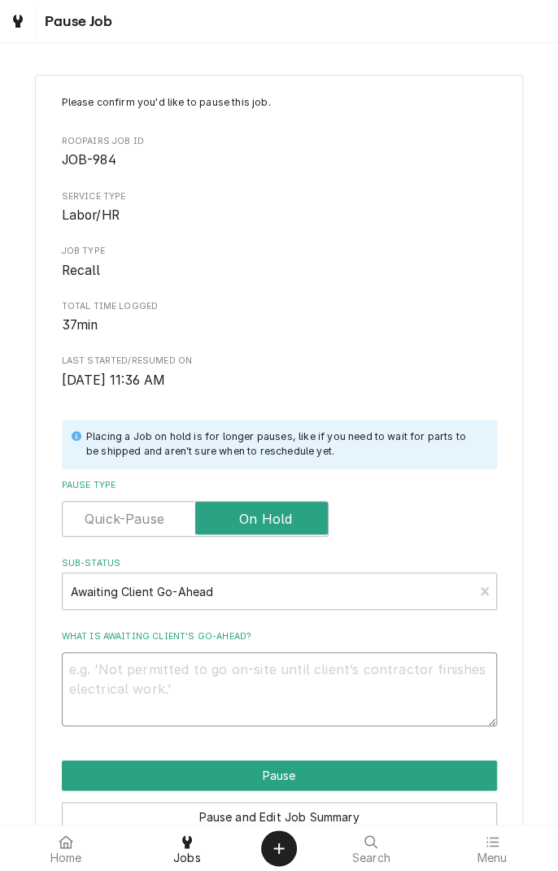
click at [275, 676] on textarea "What is awaiting client’s go-ahead?" at bounding box center [279, 688] width 435 height 73
type textarea "x"
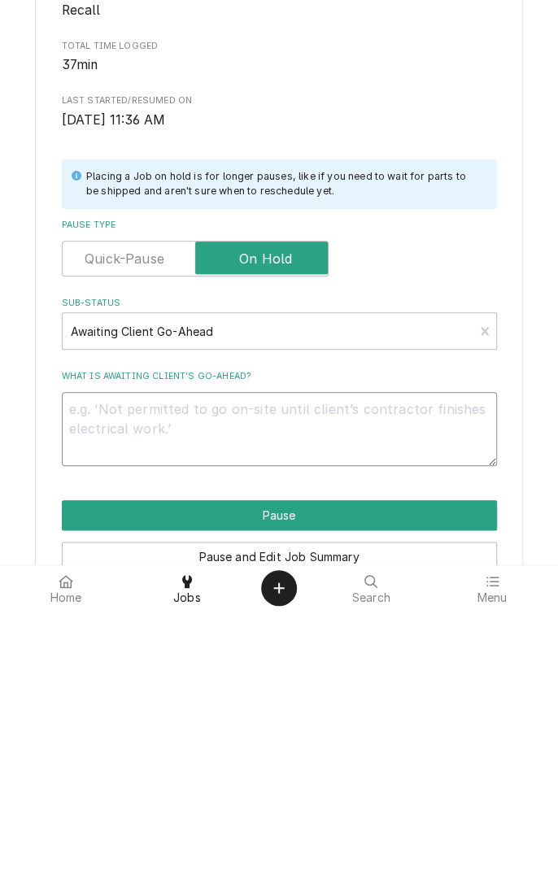
type textarea "M"
type textarea "x"
type textarea "Ma"
type textarea "x"
type textarea "Mai"
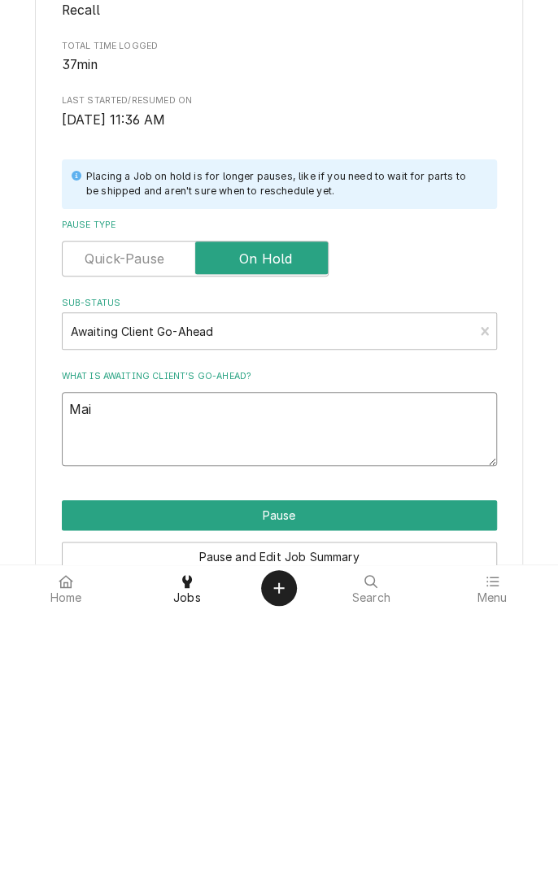
type textarea "x"
type textarea "Main"
type textarea "x"
type textarea "Maintenance"
type textarea "x"
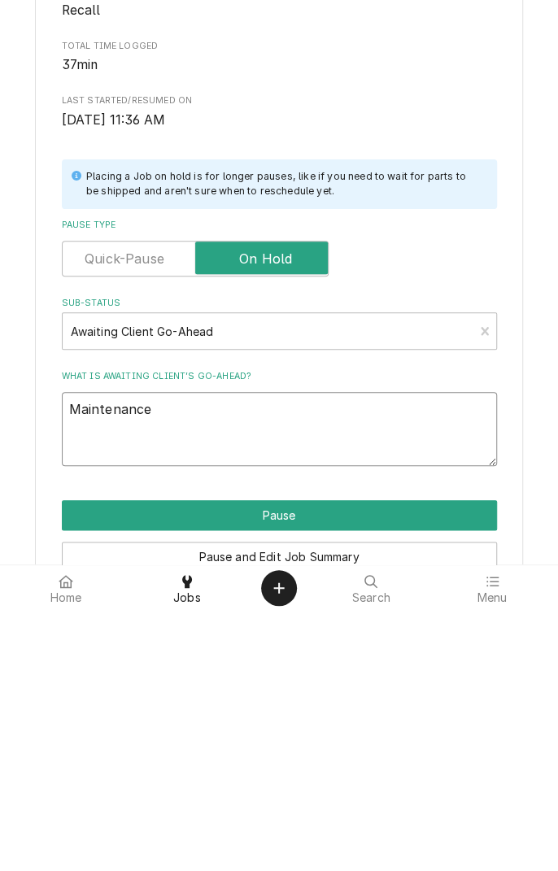
type textarea "Maintenance n"
type textarea "x"
type textarea "Maintenance no"
type textarea "x"
type textarea "Maintenance not"
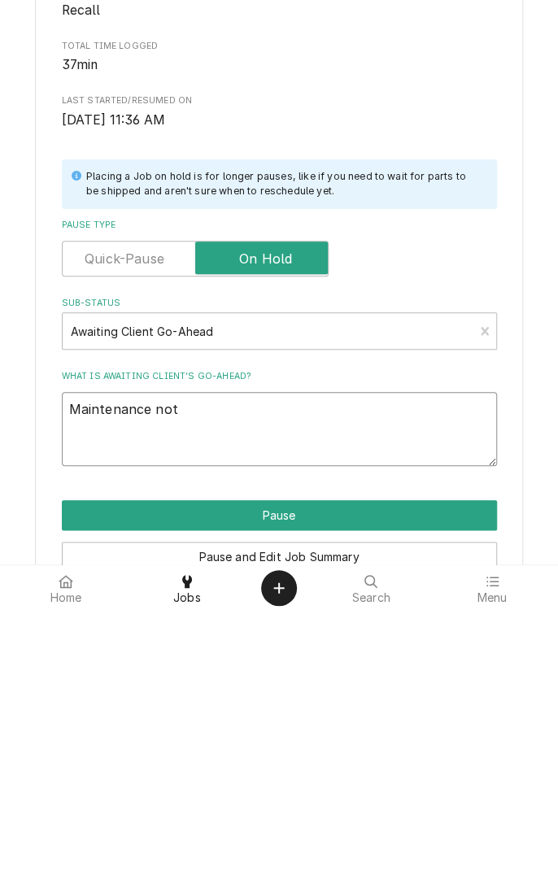
type textarea "x"
type textarea "Maintenance not"
type textarea "x"
type textarea "Maintenance not a"
type textarea "x"
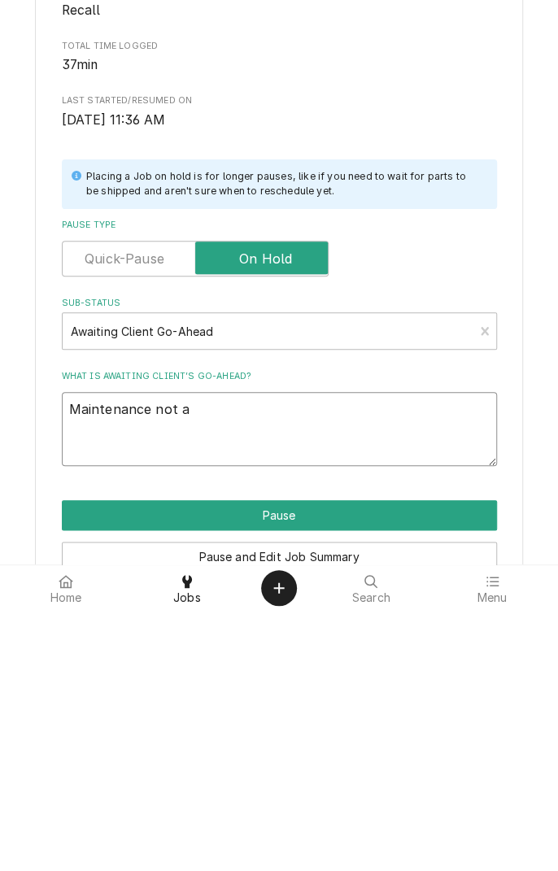
type textarea "Maintenance not av"
type textarea "x"
type textarea "Maintenance not available"
type textarea "x"
type textarea "Maintenance not available t"
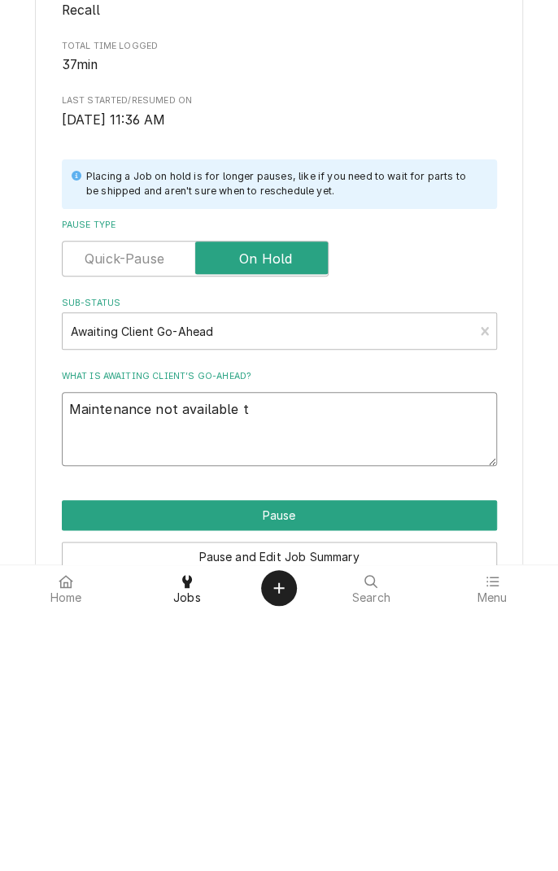
type textarea "x"
type textarea "Maintenance not available to"
type textarea "x"
type textarea "Maintenance not available to"
type textarea "x"
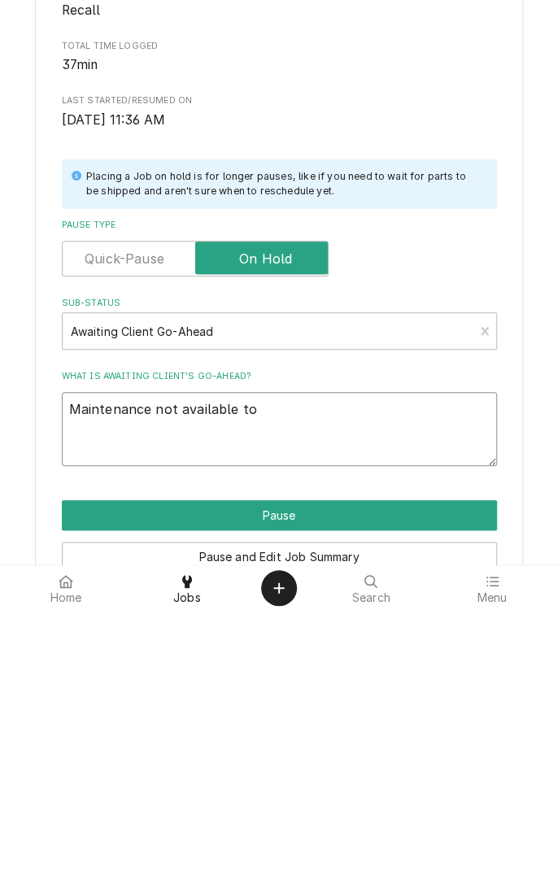
type textarea "Maintenance not available to p"
type textarea "x"
type textarea "Maintenance not available to pu"
type textarea "x"
type textarea "Maintenance not available to pul"
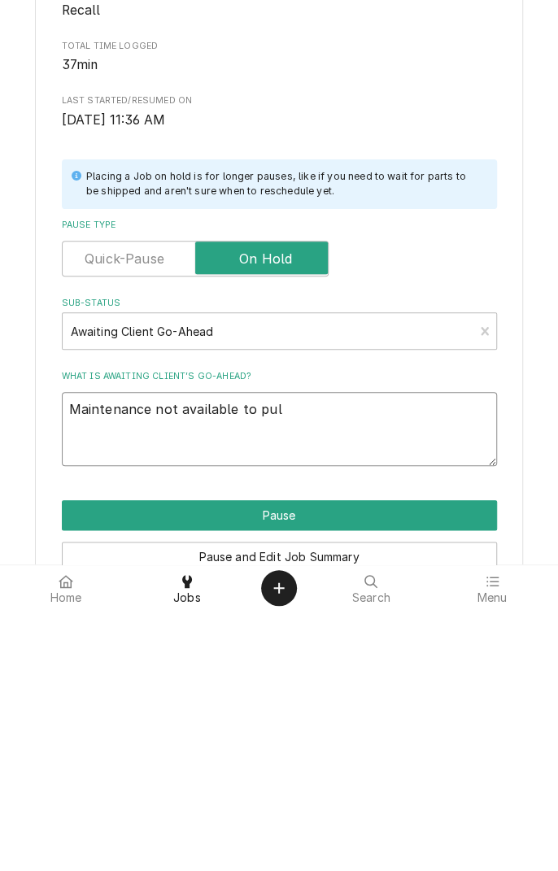
type textarea "x"
type textarea "Maintenance not available to pull"
type textarea "x"
type textarea "Maintenance not available to pull"
type textarea "x"
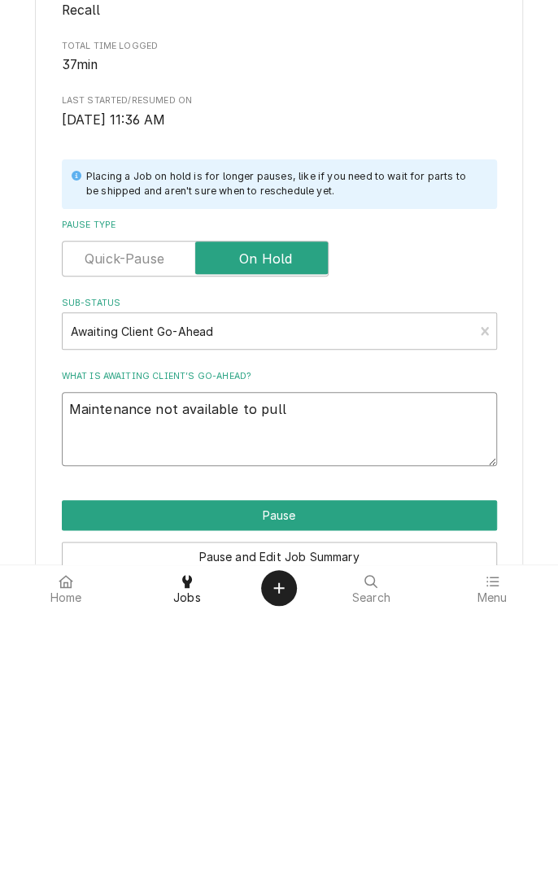
type textarea "Maintenance not available to pull m"
type textarea "x"
type textarea "Maintenance not available to pull me"
type textarea "x"
type textarea "Maintenance not available to pull mer"
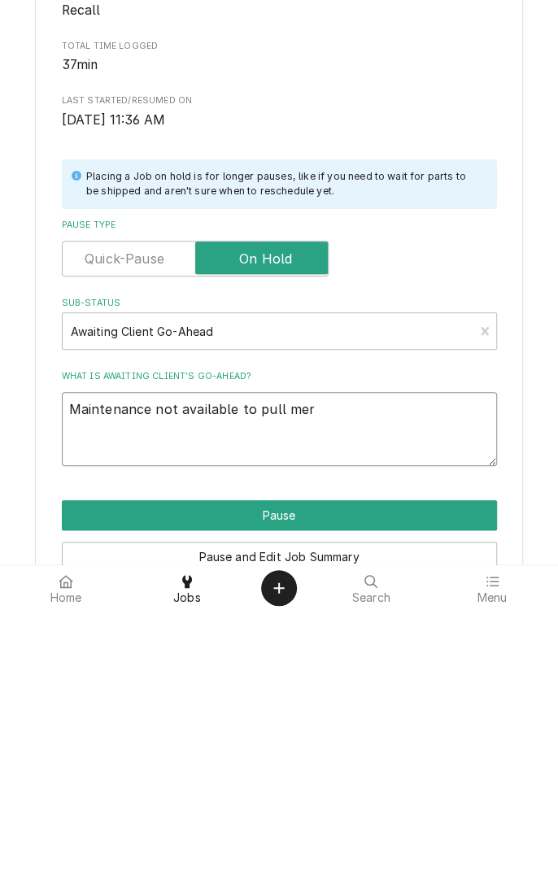
type textarea "x"
type textarea "Maintenance not available to pull merc"
type textarea "x"
type textarea "Maintenance not available to pull merch"
type textarea "x"
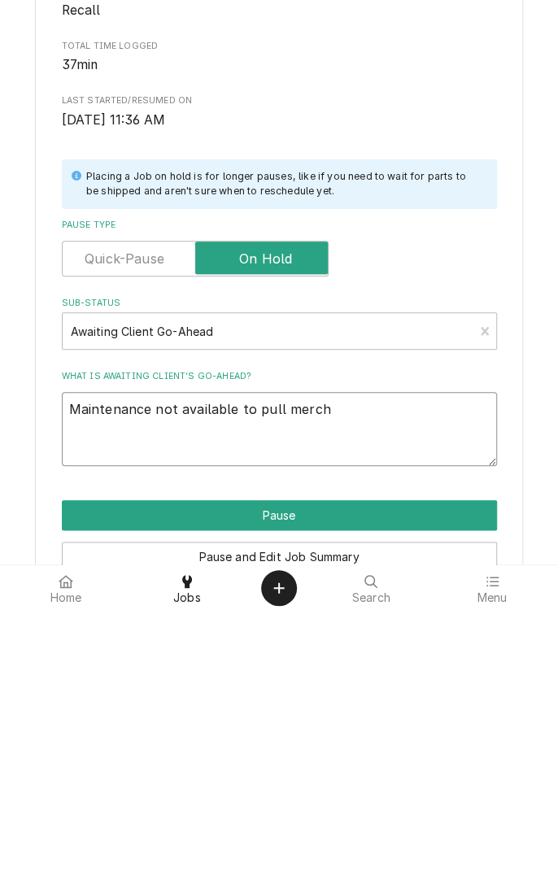
type textarea "Maintenance not available to pull mercha"
type textarea "x"
type textarea "Maintenance not available to pull merchandiser"
type textarea "x"
type textarea "Maintenance not available to pull merchandiser o"
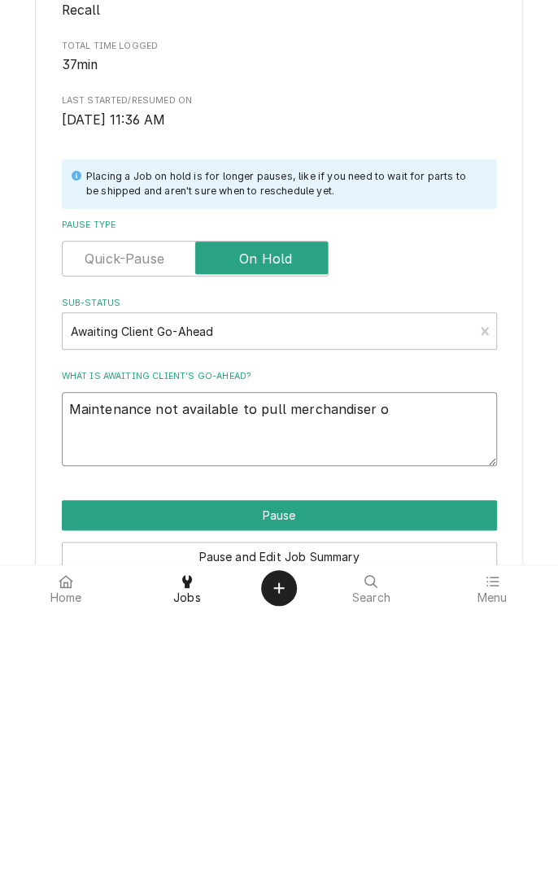
type textarea "x"
type textarea "Maintenance not available to pull merchandiser ou"
type textarea "x"
type textarea "Maintenance not available to pull merchandiser out"
type textarea "x"
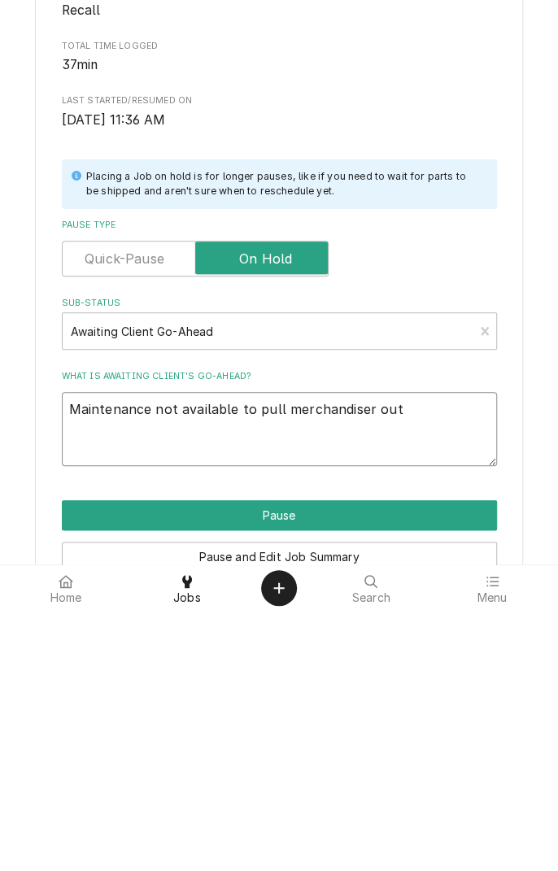
type textarea "Maintenance not available to pull merchandiser out"
type textarea "x"
type textarea "Maintenance not available to pull merchandiser out o"
type textarea "x"
type textarea "Maintenance not available to pull merchandiser out of"
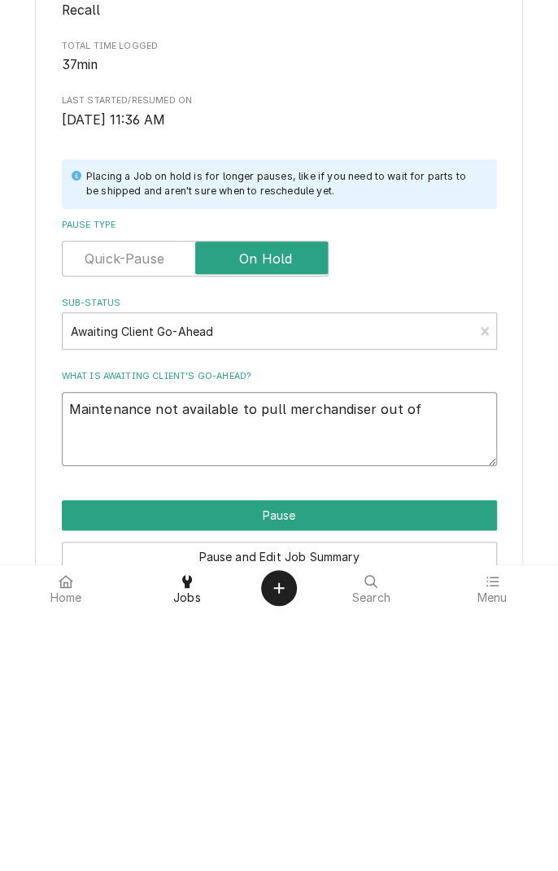
type textarea "x"
type textarea "Maintenance not available to pull merchandiser out of"
type textarea "x"
type textarea "Maintenance not available to pull merchandiser out of w"
type textarea "x"
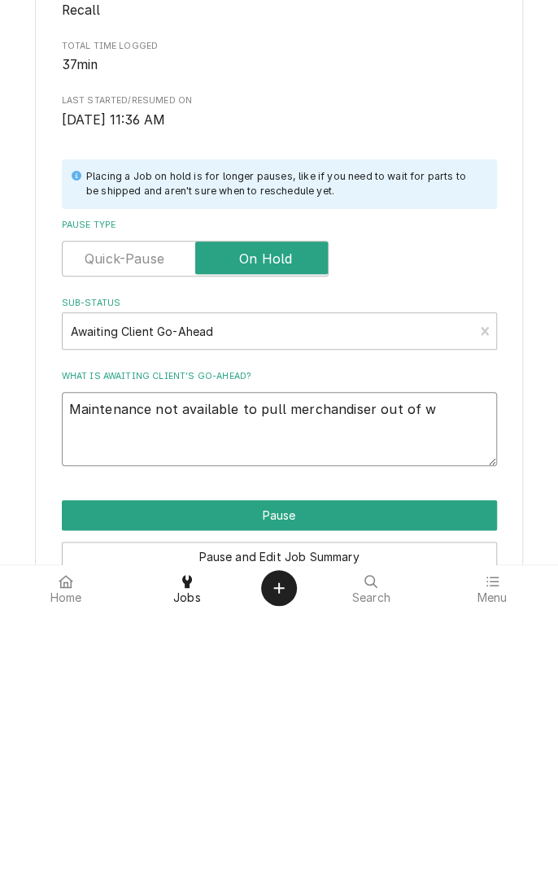
type textarea "Maintenance not available to pull merchandiser out of wa"
type textarea "x"
type textarea "Maintenance not available to pull merchandiser out of wal"
type textarea "x"
type textarea "Maintenance not available to pull merchandiser out of wall"
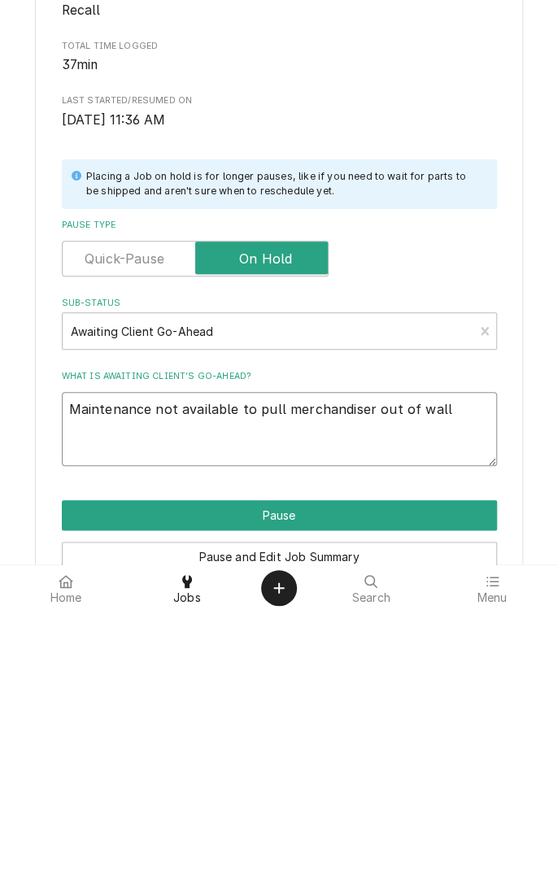
type textarea "x"
type textarea "Maintenance not available to pull merchandiser out of wall"
type textarea "x"
type textarea "Maintenance not available to pull merchandiser out of wall t"
type textarea "x"
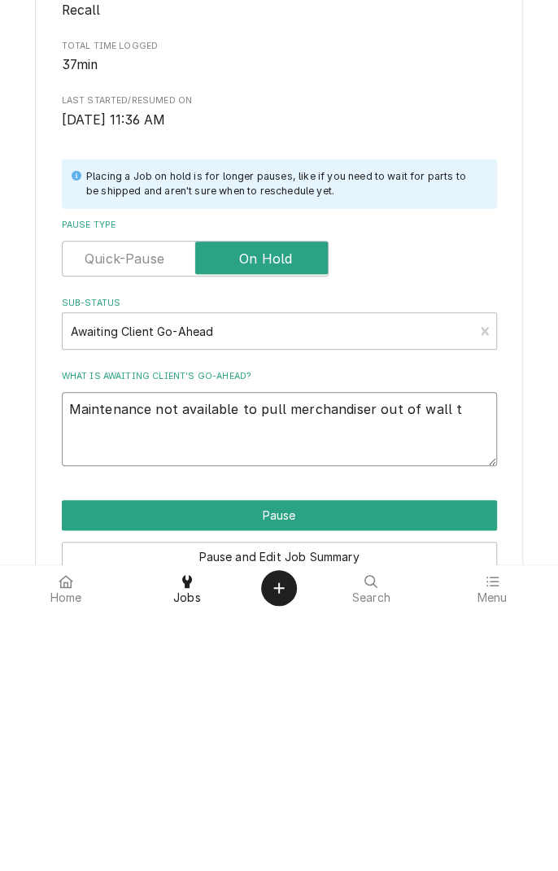
type textarea "Maintenance not available to pull merchandiser out of wall to"
type textarea "x"
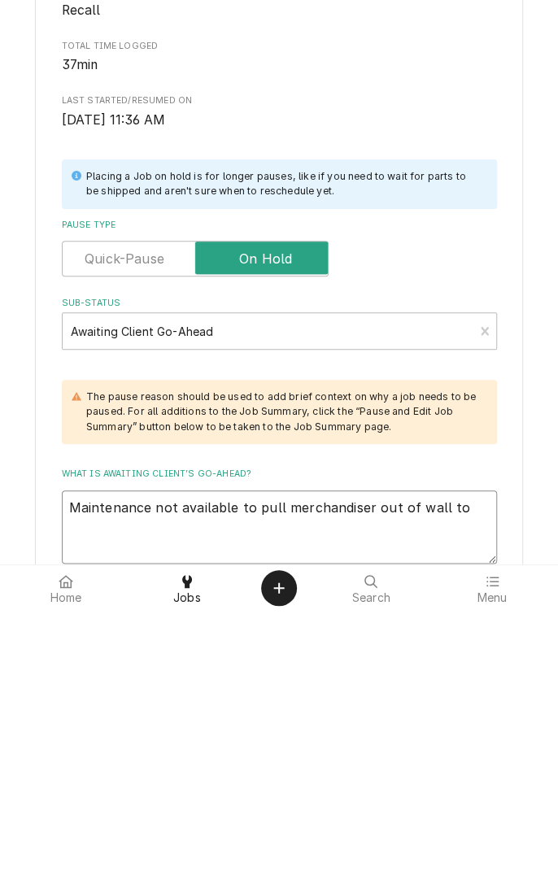
type textarea "Maintenance not available to pull merchandiser out of wall to"
type textarea "x"
type textarea "Maintenance not available to pull merchandiser out of wall to p"
type textarea "x"
type textarea "Maintenance not available to pull merchandiser out of wall to po"
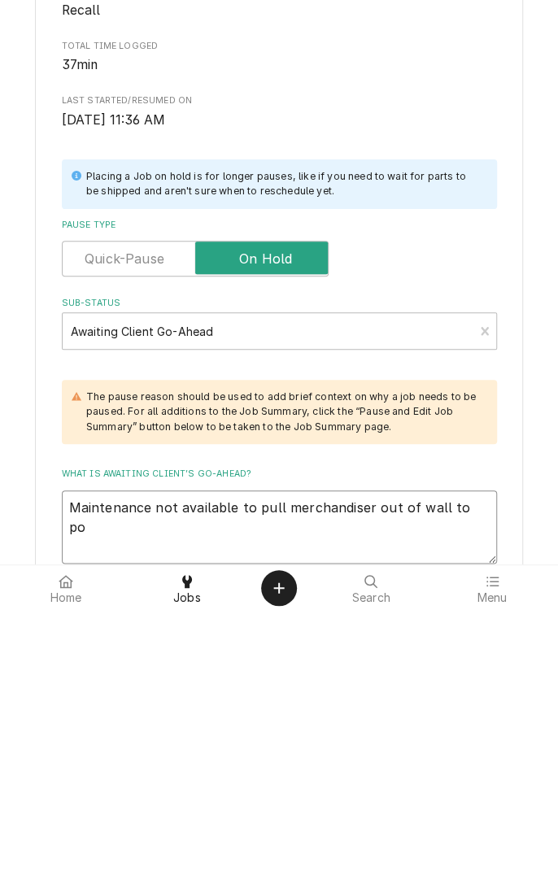
type textarea "x"
type textarea "Maintenance not available to pull merchandiser out of wall to p"
type textarea "x"
type textarea "Maintenance not available to pull merchandiser out of wall to"
type textarea "x"
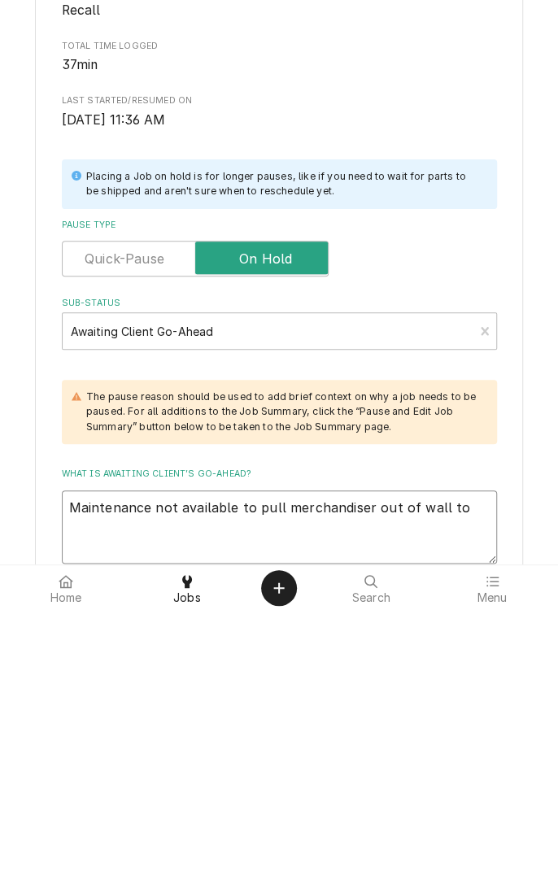
type textarea "Maintenance not available to pull merchandiser out of wall to u"
type textarea "x"
type textarea "Maintenance not available to pull merchandiser out of wall to un"
type textarea "x"
type textarea "Maintenance not available to pull merchandiser out of wall to unp"
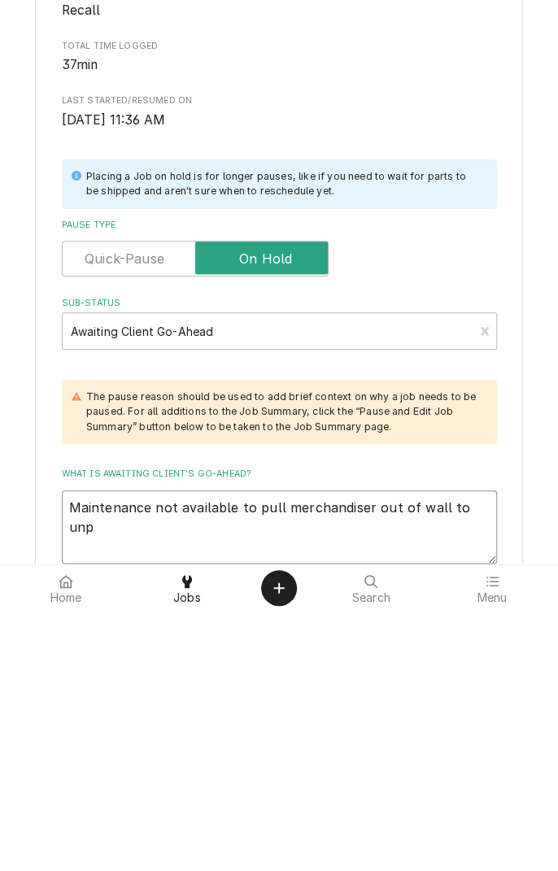
type textarea "x"
type textarea "Maintenance not available to pull merchandiser out of wall to unplug"
type textarea "x"
type textarea "Maintenance not available to pull merchandiser out of wall to unplug"
type textarea "x"
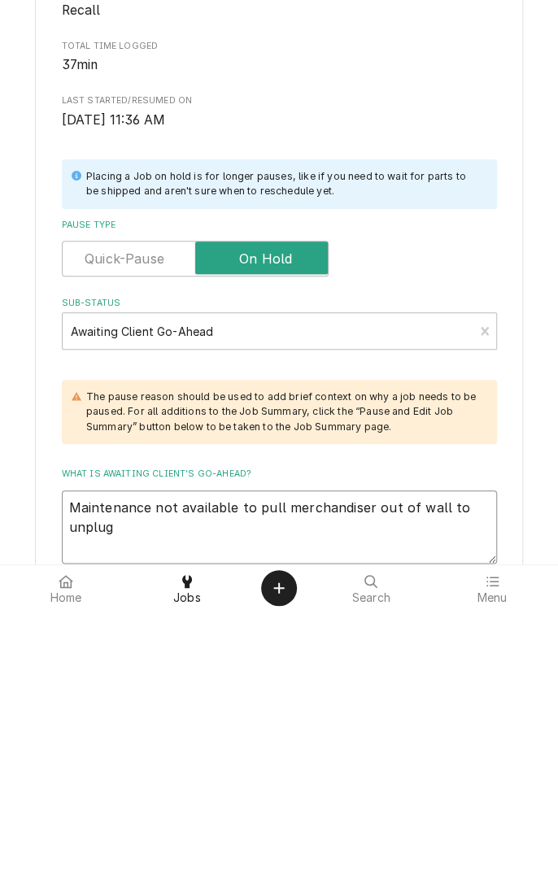
type textarea "Maintenance not available to pull merchandiser out of wall to unplug."
type textarea "x"
type textarea "Maintenance not available to pull merchandiser out of wall to unplug."
type textarea "x"
type textarea "Maintenance not available to pull merchandiser out of wall to unplug. I"
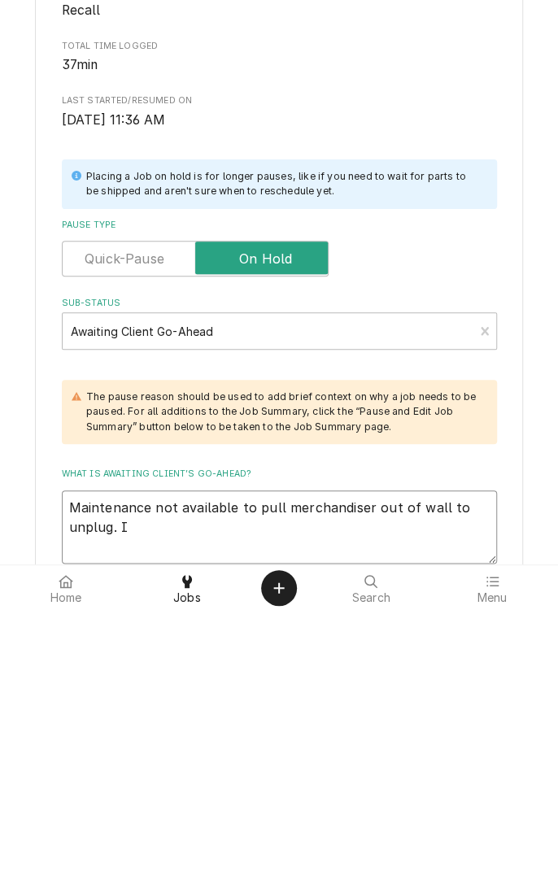
type textarea "x"
type textarea "Maintenance not available to pull merchandiser out of wall to unplug. I"
type textarea "x"
type textarea "Maintenance not available to pull merchandiser out of wall to unplug. I a"
type textarea "x"
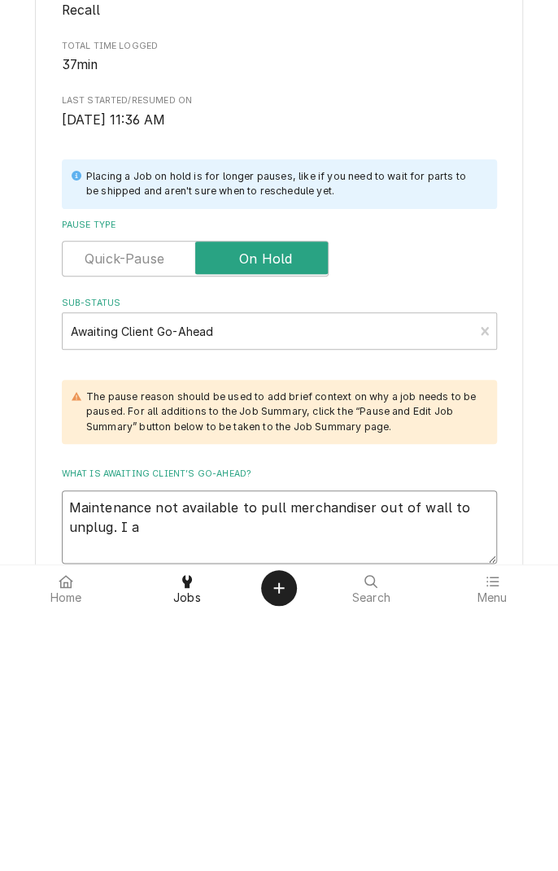
type textarea "Maintenance not available to pull merchandiser out of wall to unplug. I am"
type textarea "x"
type textarea "Maintenance not available to pull merchandiser out of wall to unplug. I am"
type textarea "x"
type textarea "Maintenance not available to pull merchandiser out of wall to unplug. I am n"
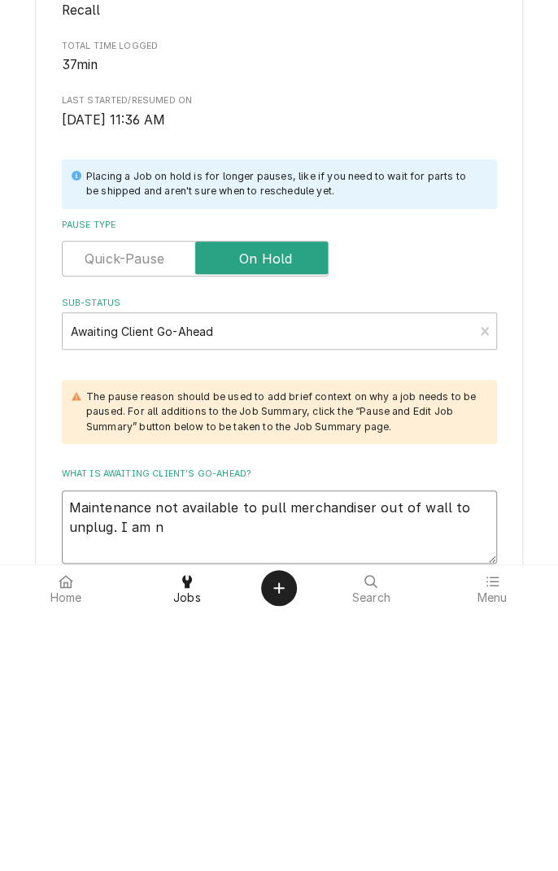
type textarea "x"
type textarea "Maintenance not available to pull merchandiser out of wall to unplug. I am no"
type textarea "x"
type textarea "Maintenance not available to pull merchandiser out of wall to unplug. I am not"
type textarea "x"
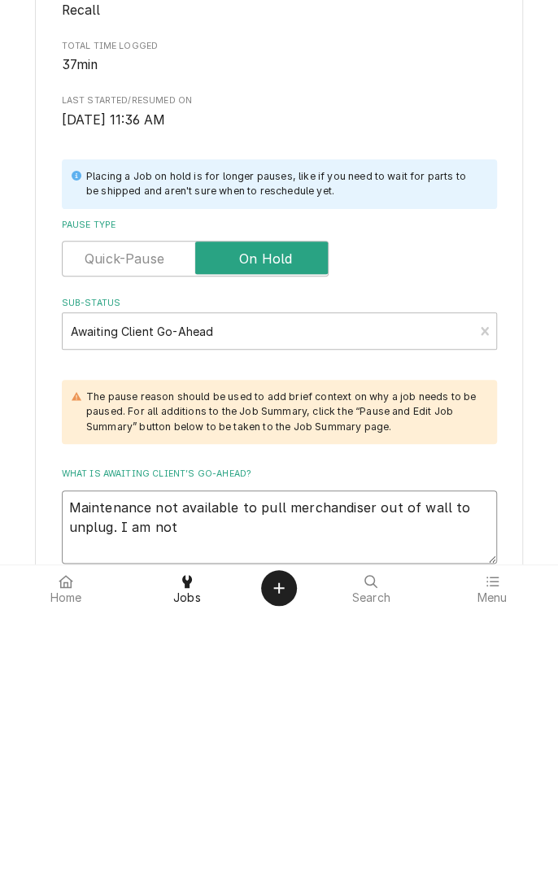
type textarea "Maintenance not available to pull merchandiser out of wall to unplug. I am not"
type textarea "x"
type textarea "Maintenance not available to pull merchandiser out of wall to unplug. I am not a"
type textarea "x"
type textarea "Maintenance not available to pull merchandiser out of wall to unplug. I am not …"
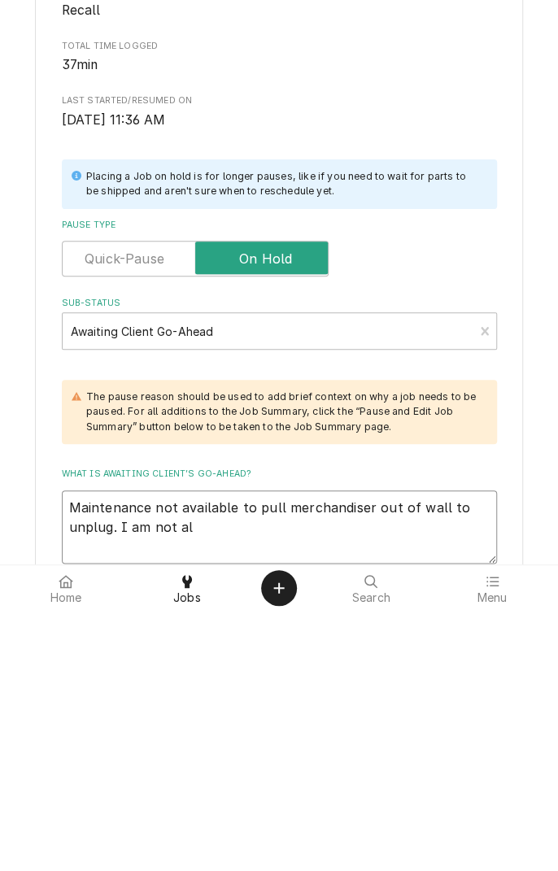
type textarea "x"
type textarea "Maintenance not available to pull merchandiser out of wall to unplug. I am not …"
type textarea "x"
type textarea "Maintenance not available to pull merchandiser out of wall to unplug. I am not …"
type textarea "x"
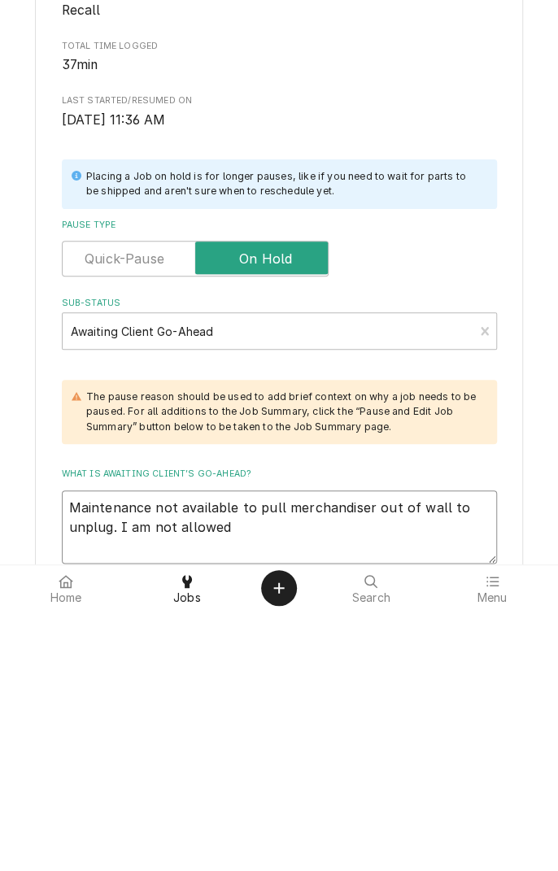
type textarea "Maintenance not available to pull merchandiser out of wall to unplug. I am not …"
type textarea "x"
type textarea "Maintenance not available to pull merchandiser out of wall to unplug. I am not …"
type textarea "x"
type textarea "Maintenance not available to pull merchandiser out of wall to unplug. I am not …"
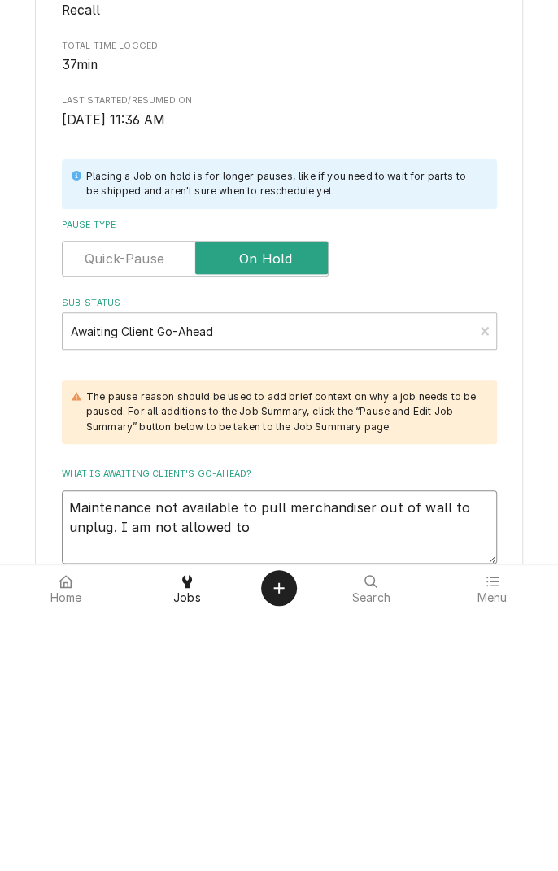
type textarea "x"
type textarea "Maintenance not available to pull merchandiser out of wall to unplug. I am not …"
type textarea "x"
type textarea "Maintenance not available to pull merchandiser out of wall to unplug. I am not …"
type textarea "x"
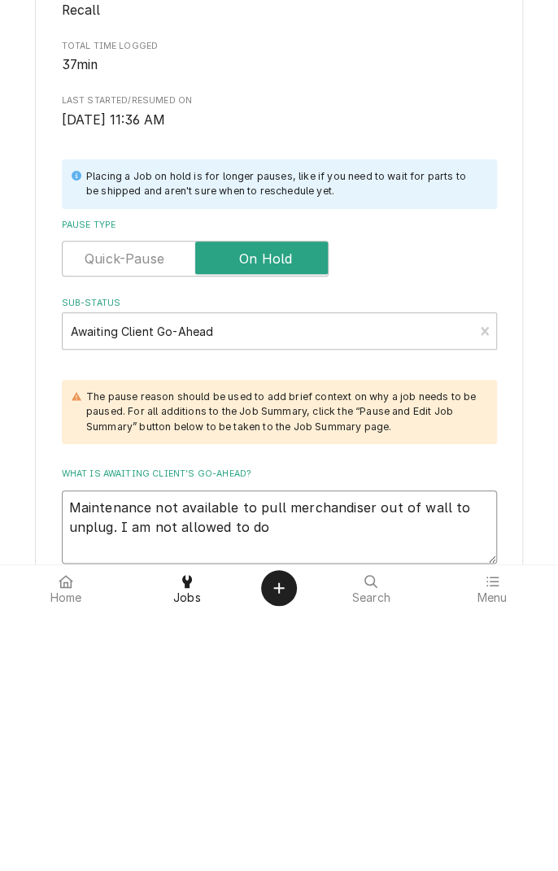
type textarea "Maintenance not available to pull merchandiser out of wall to unplug. I am not …"
type textarea "x"
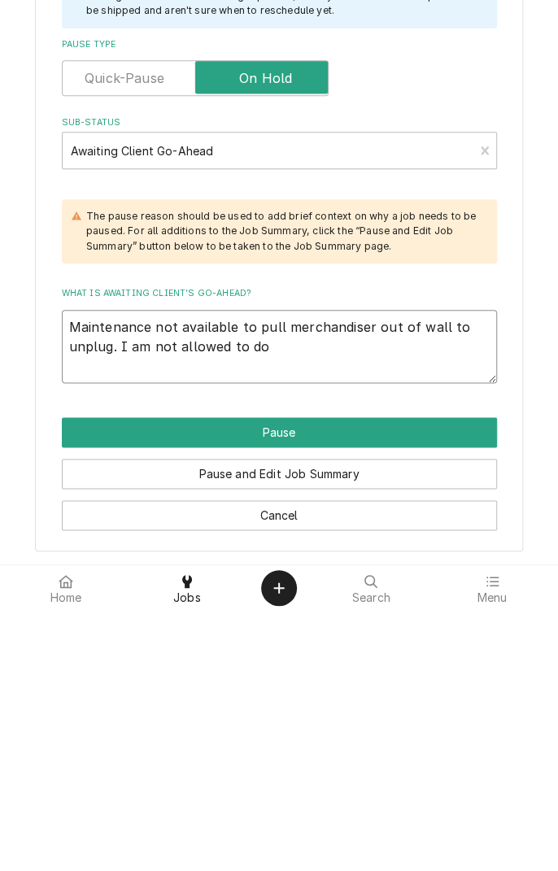
type textarea "Maintenance not available to pull merchandiser out of wall to unplug. I am not …"
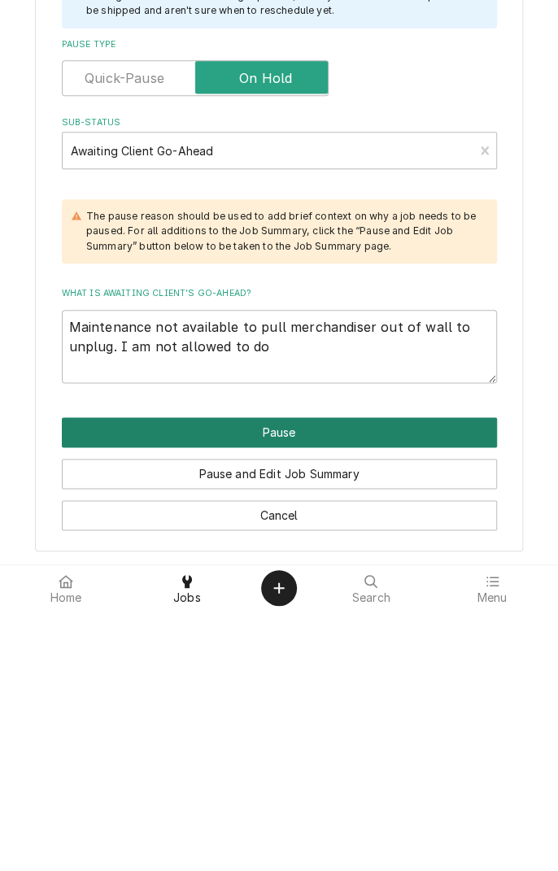
click at [375, 687] on button "Pause" at bounding box center [279, 693] width 435 height 30
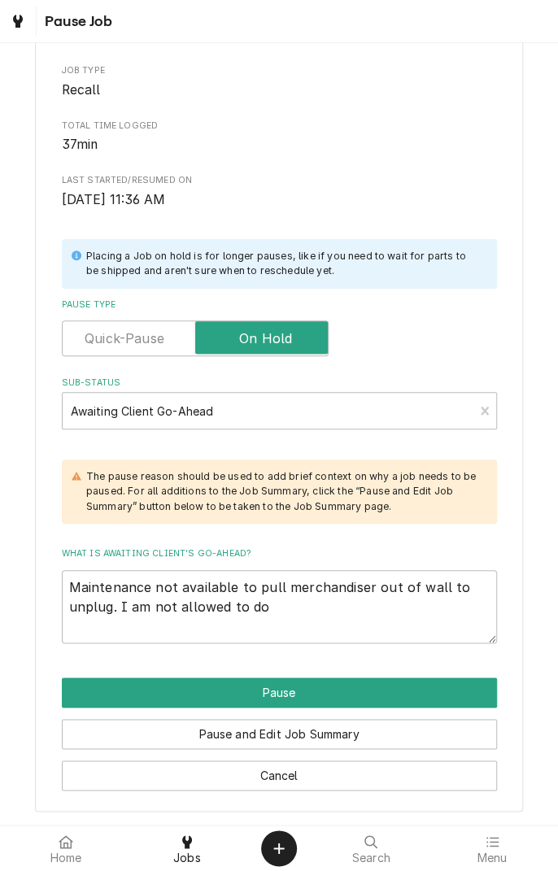
type textarea "x"
